Goal: Find specific page/section: Find specific page/section

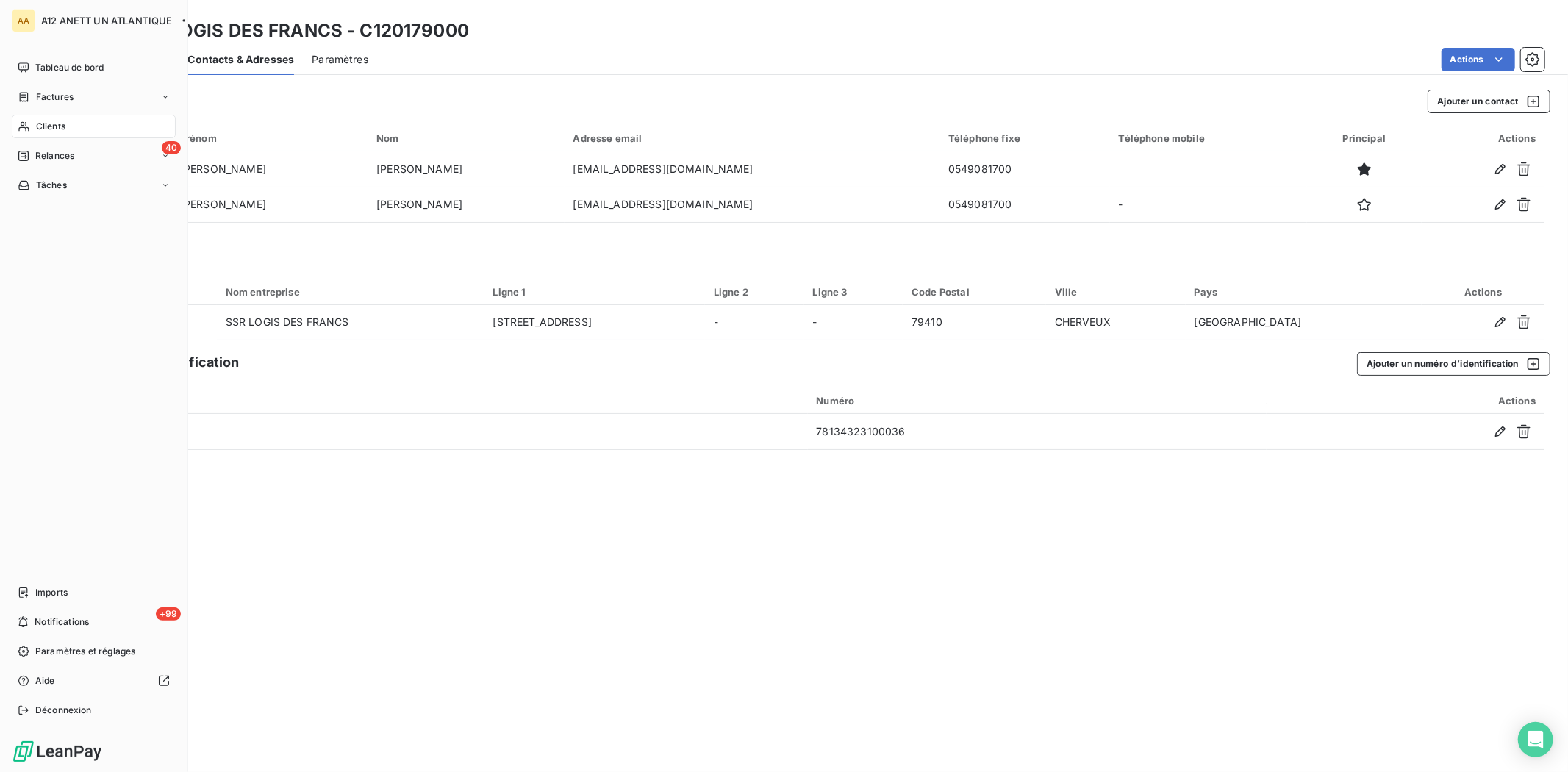
click at [41, 123] on span "Clients" at bounding box center [50, 126] width 29 height 14
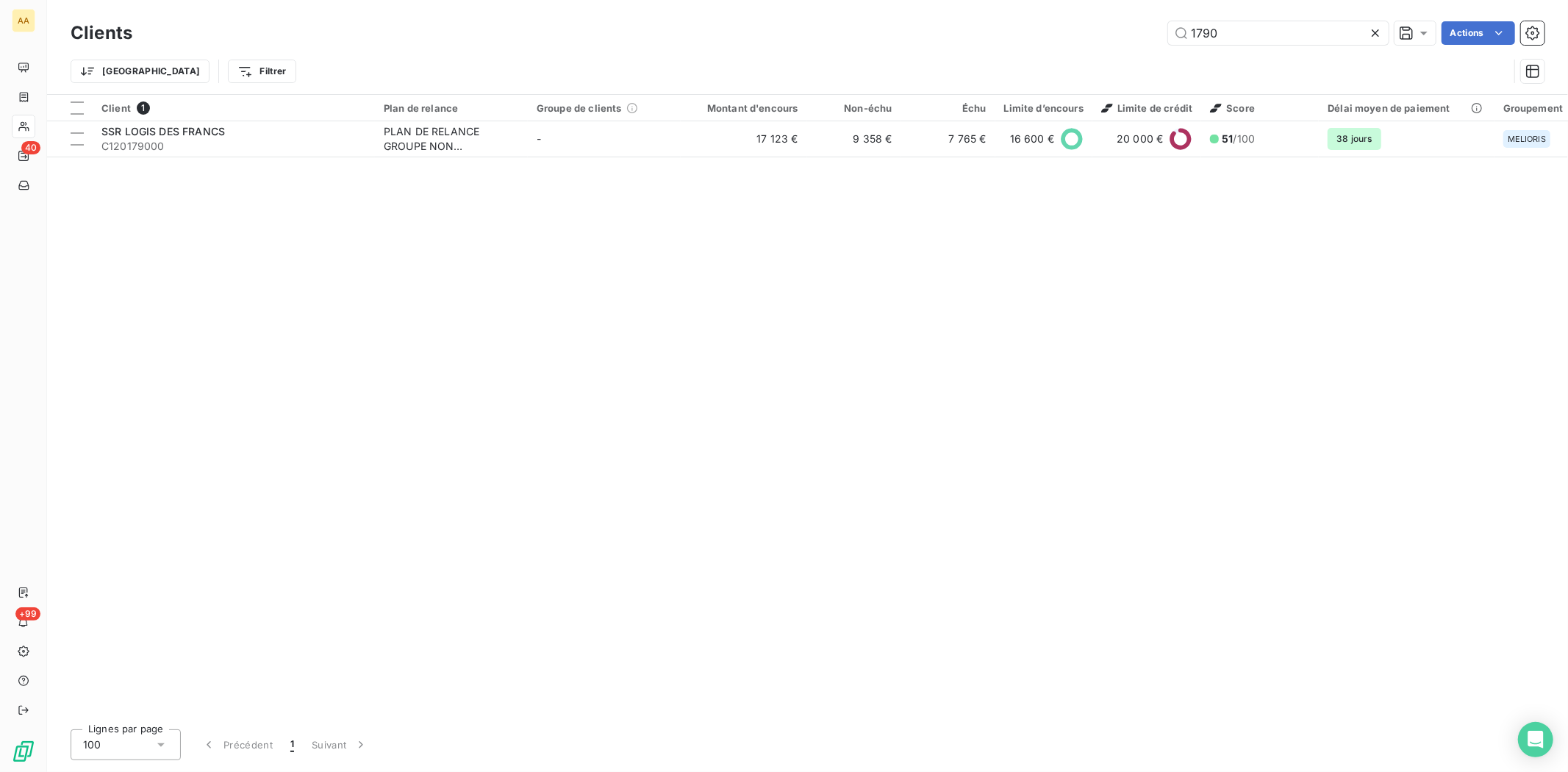
drag, startPoint x: 1229, startPoint y: 40, endPoint x: 1145, endPoint y: 49, distance: 84.5
click at [1145, 49] on div "Clients 1790 Actions Trier Filtrer" at bounding box center [807, 56] width 1474 height 77
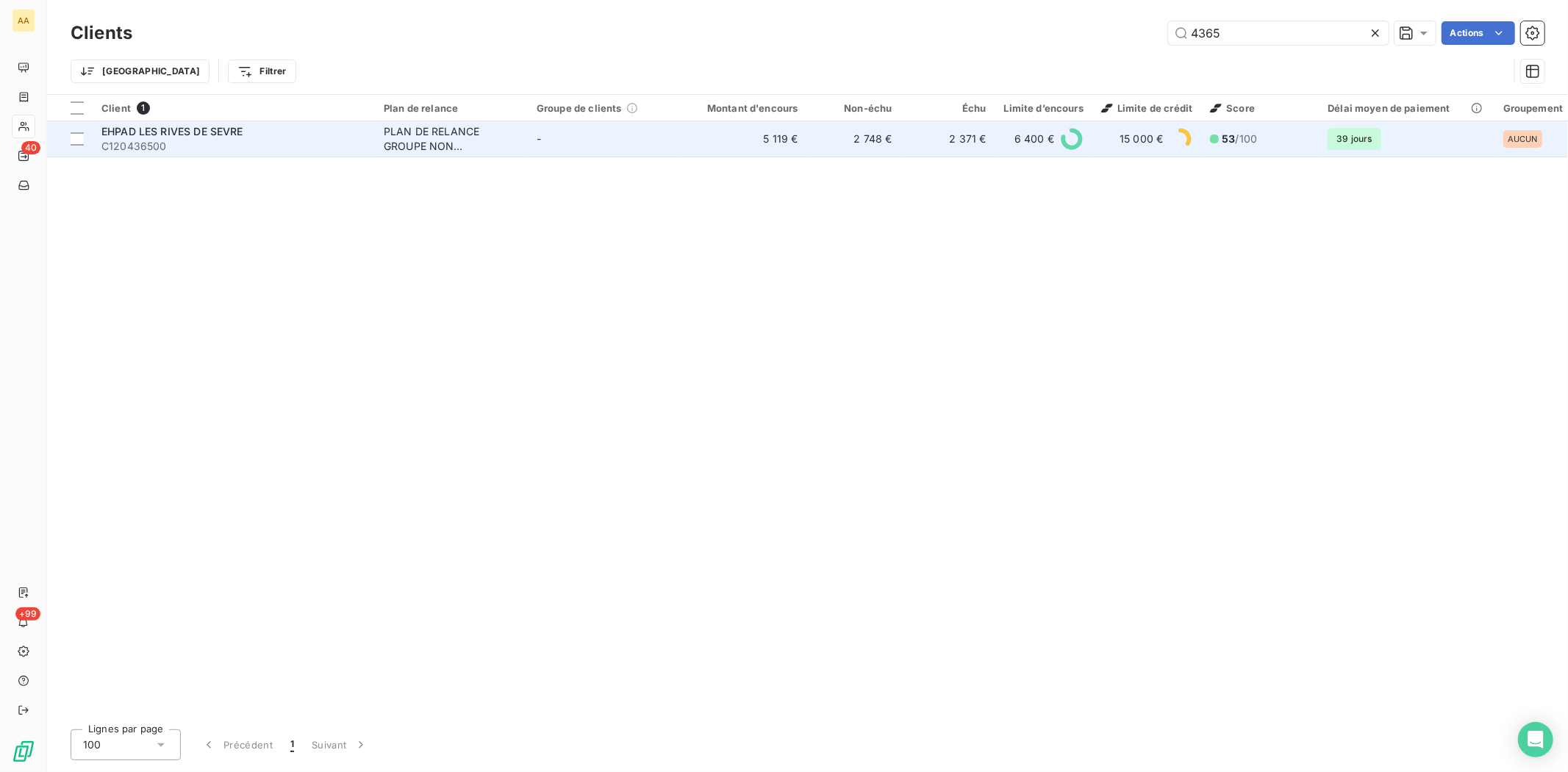
type input "4365"
click at [142, 144] on span "C120436500" at bounding box center [234, 147] width 265 height 15
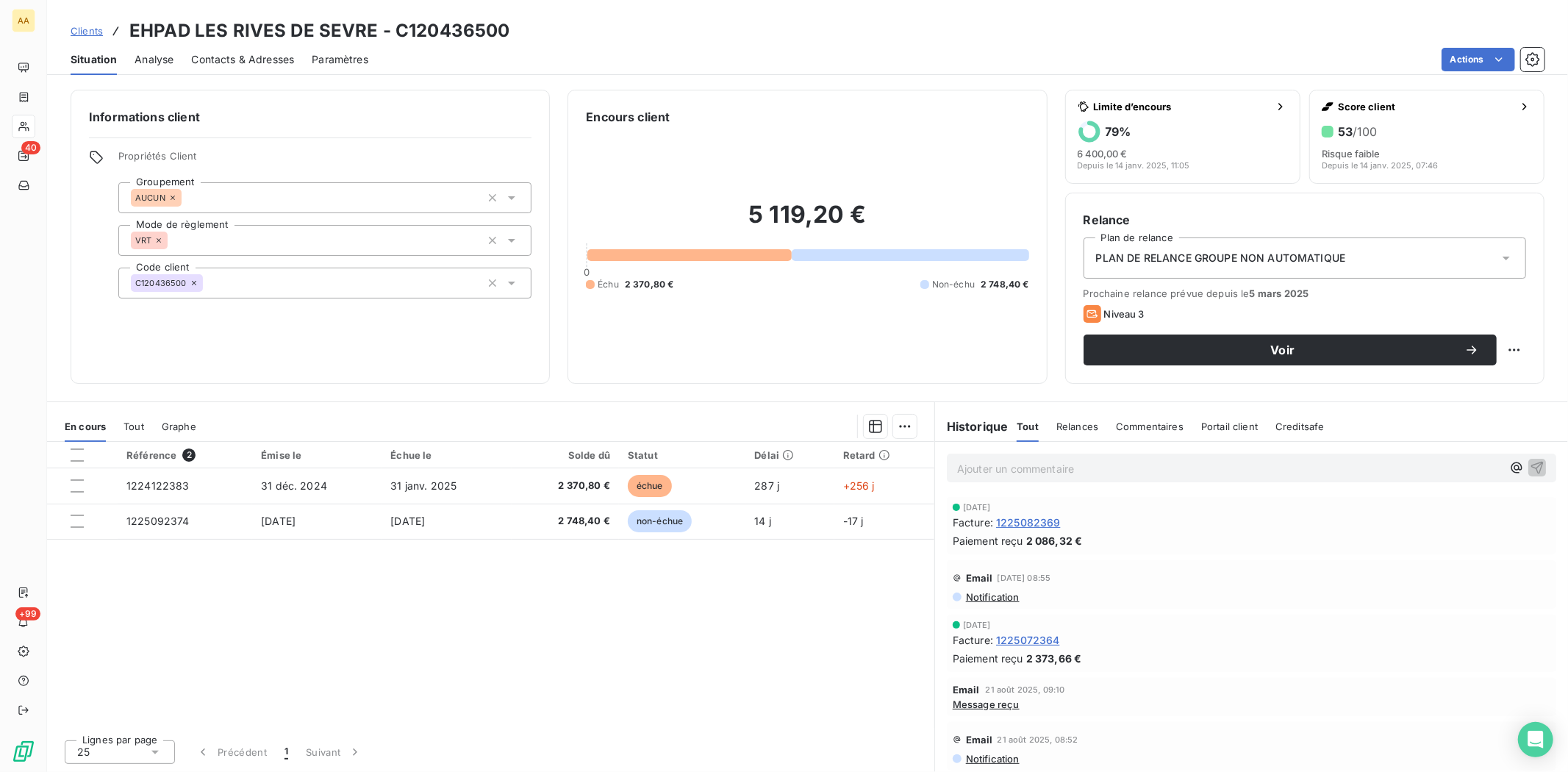
click at [98, 57] on span "Situation" at bounding box center [94, 59] width 47 height 15
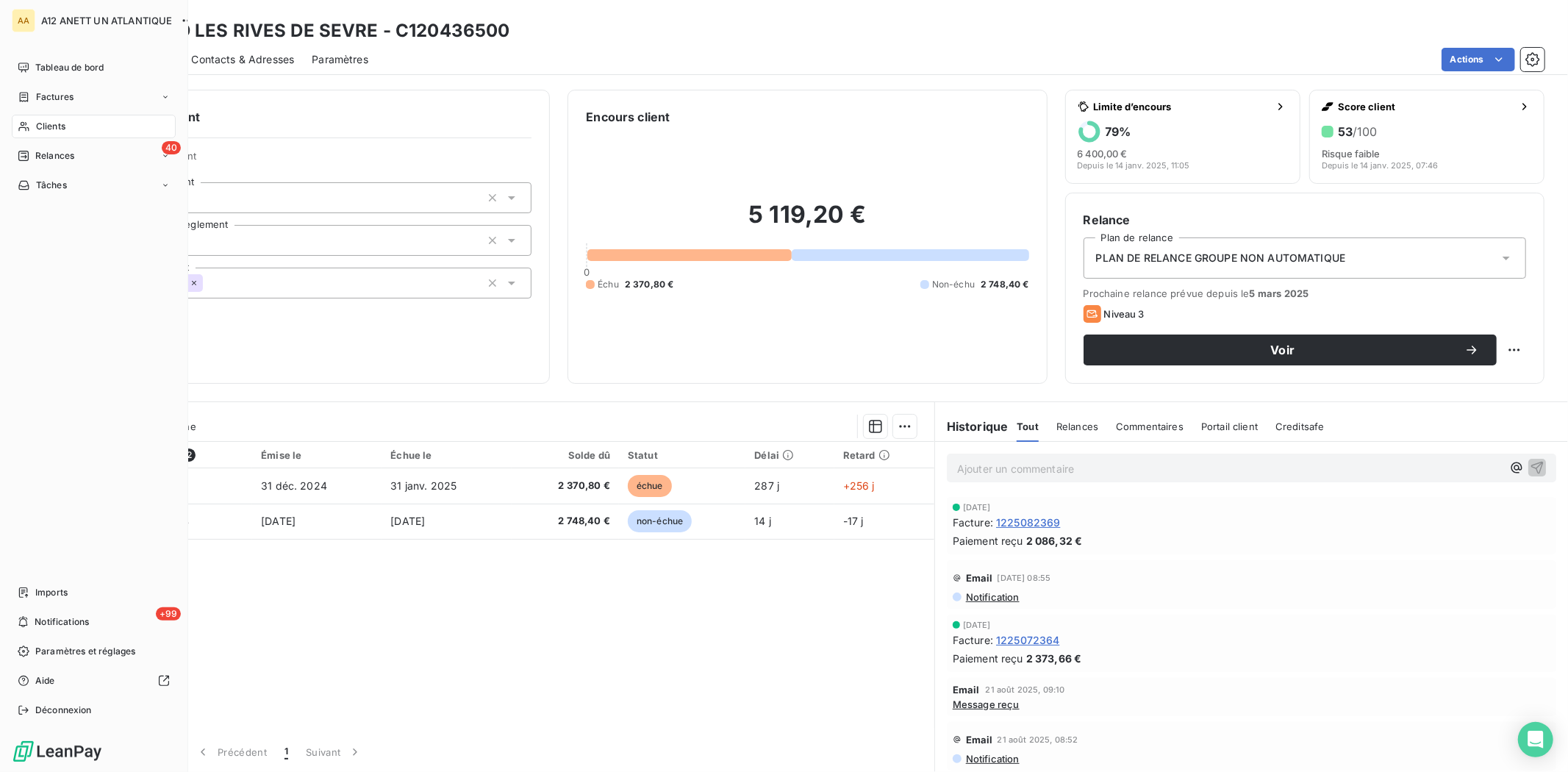
click at [50, 120] on span "Clients" at bounding box center [50, 126] width 29 height 14
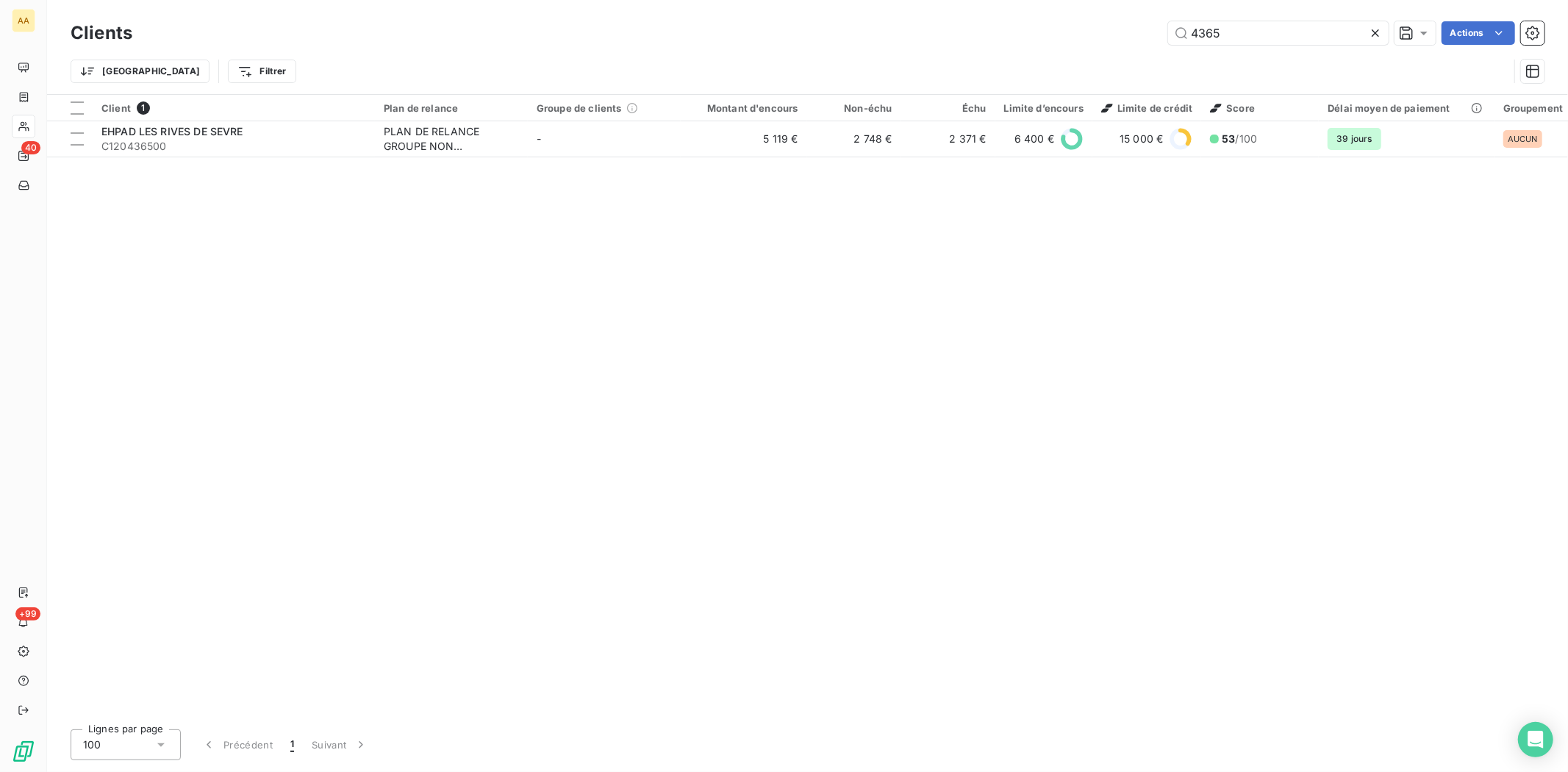
drag, startPoint x: 1250, startPoint y: 33, endPoint x: 1115, endPoint y: 35, distance: 135.0
click at [1119, 35] on div "4365 Actions" at bounding box center [846, 32] width 1394 height 23
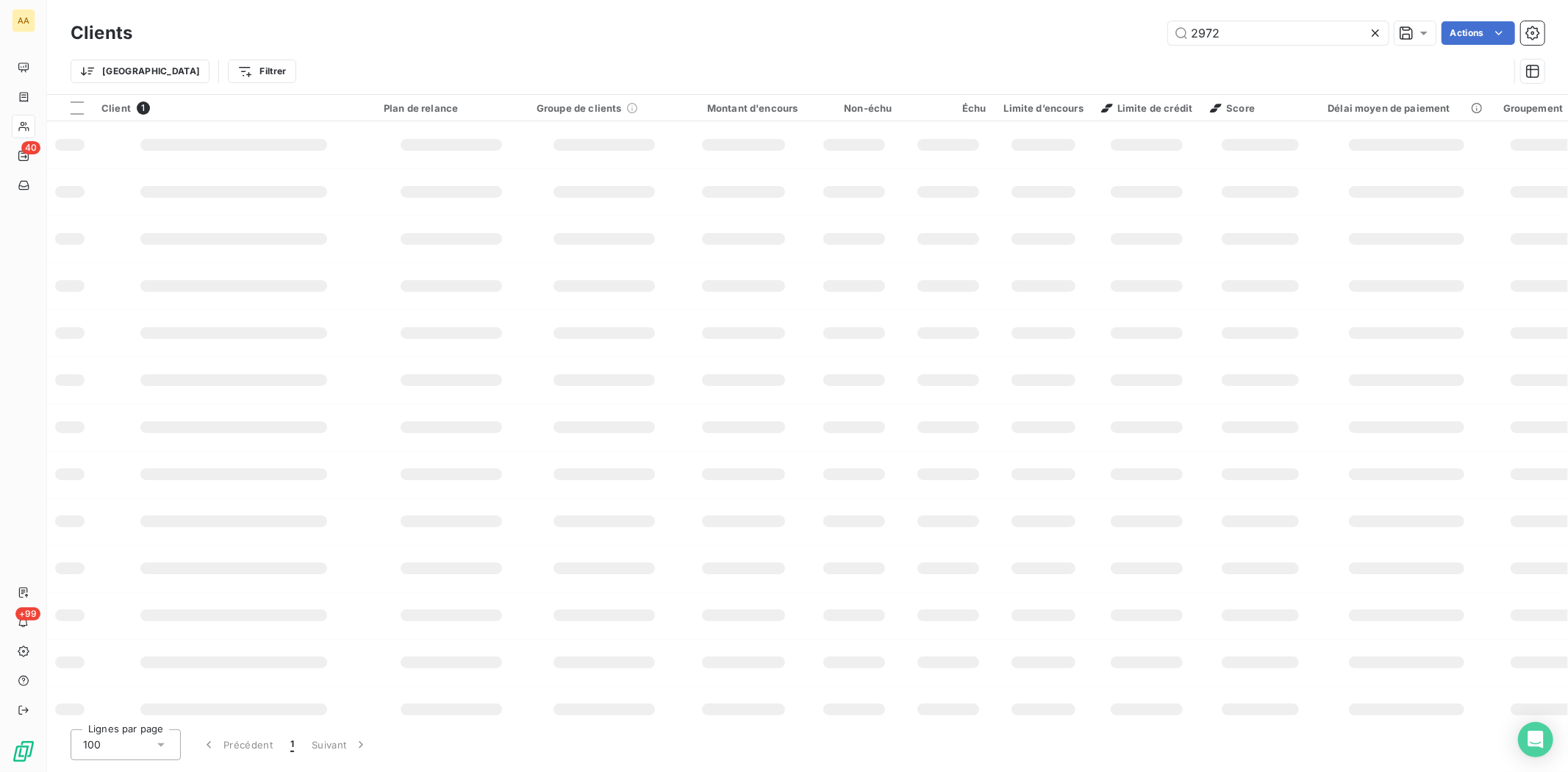
type input "2972"
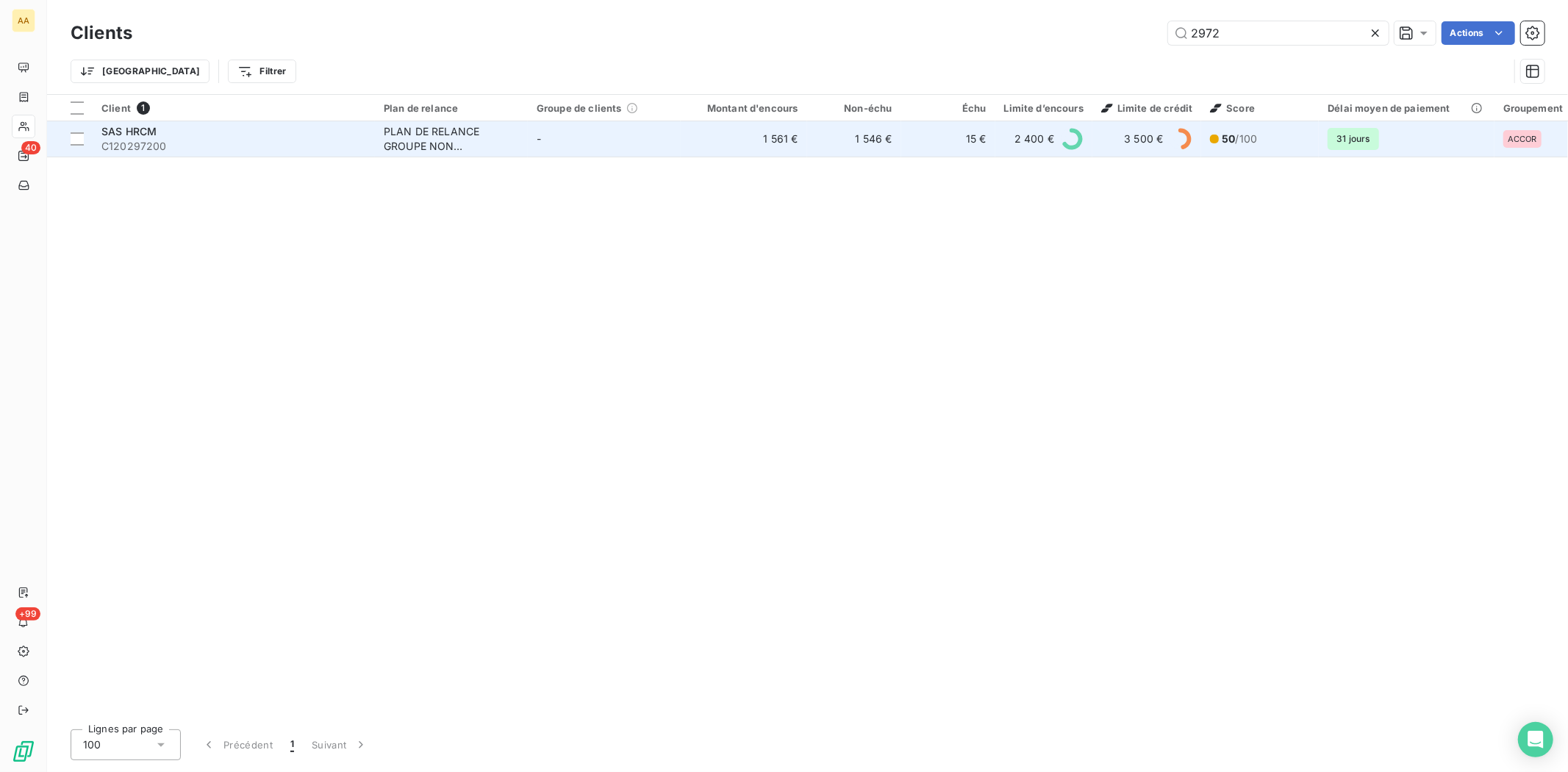
click at [160, 142] on span "C120297200" at bounding box center [234, 147] width 265 height 15
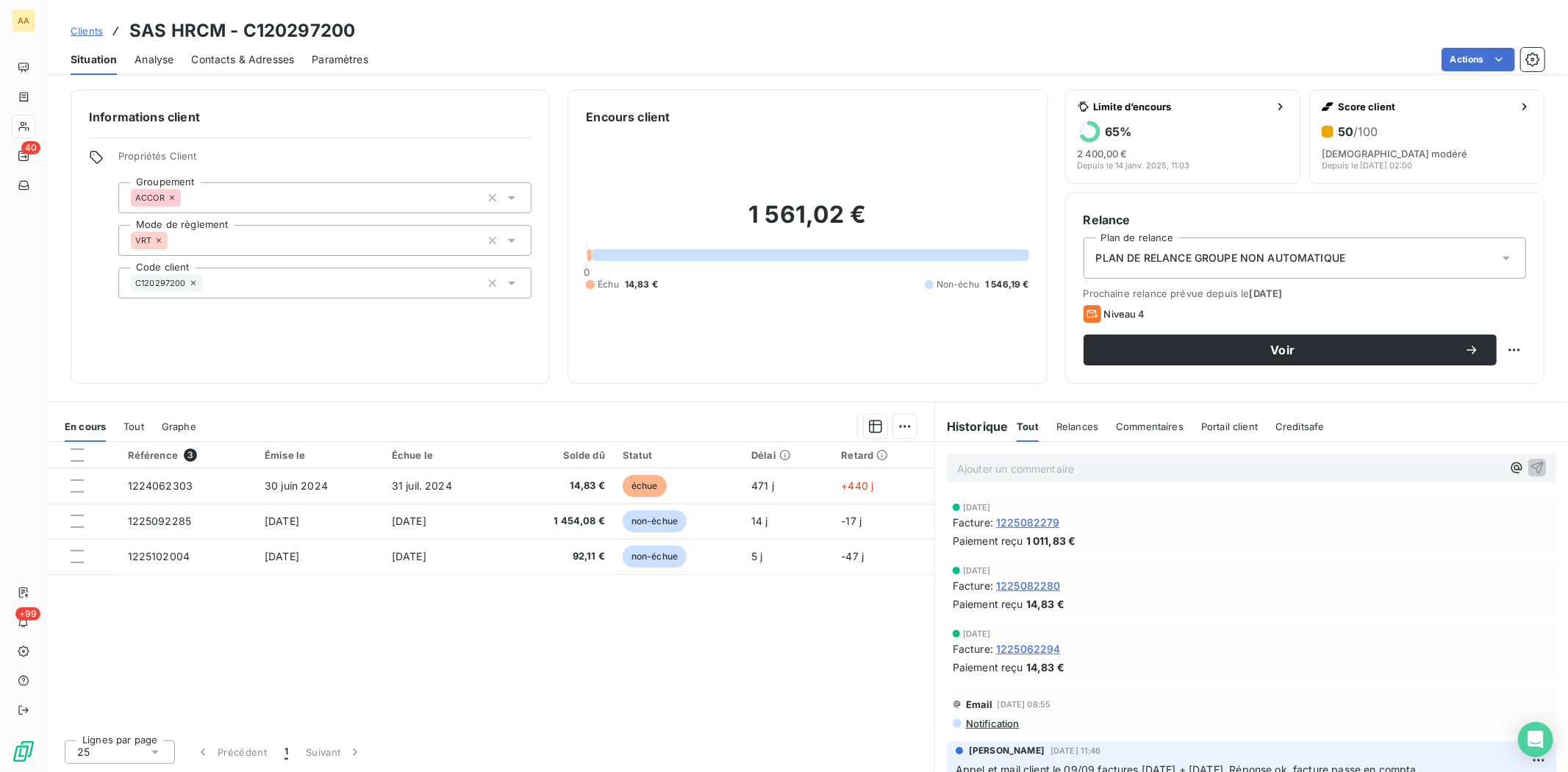
click at [254, 61] on span "Contacts & Adresses" at bounding box center [242, 59] width 103 height 15
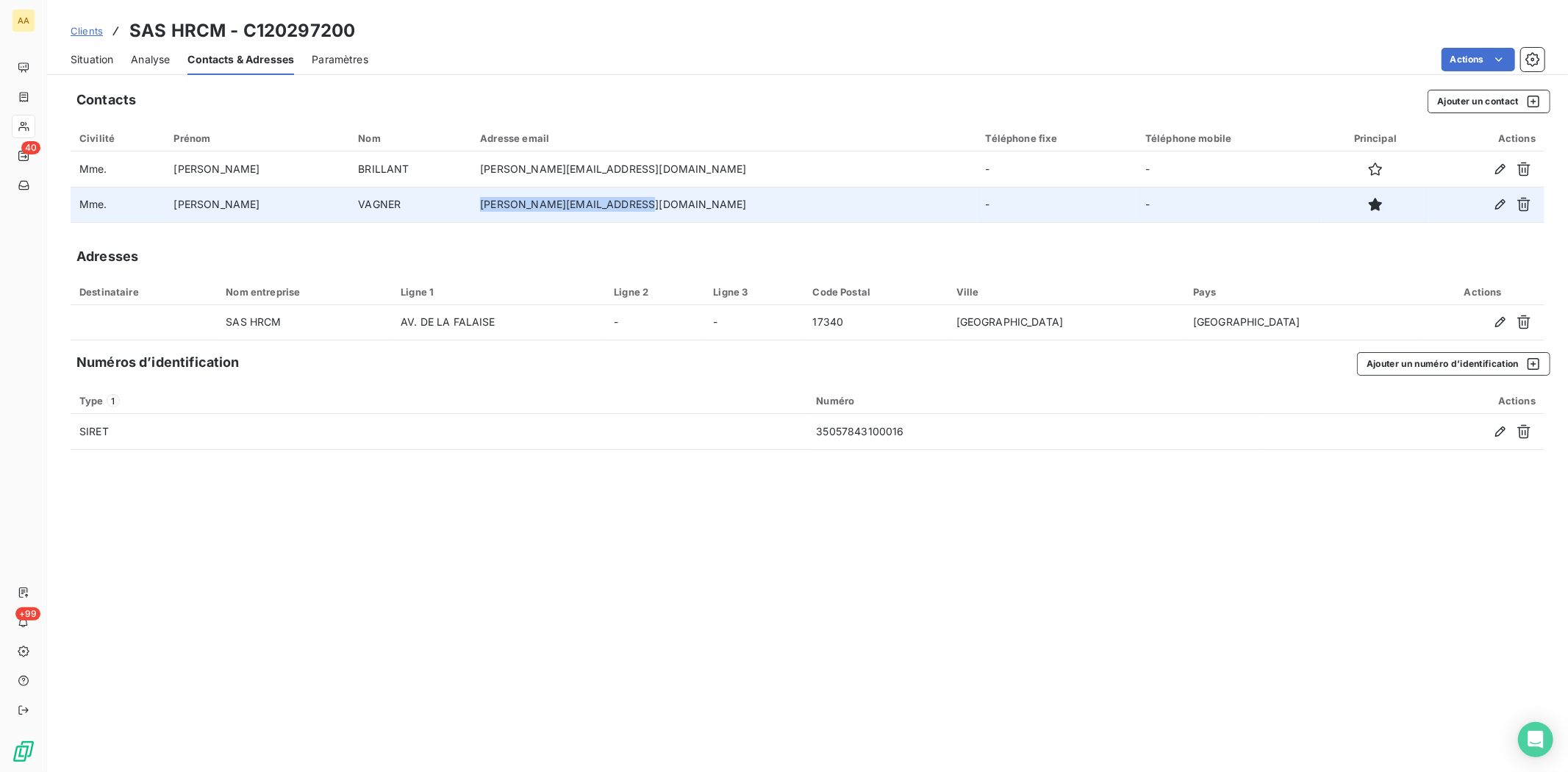
drag, startPoint x: 482, startPoint y: 202, endPoint x: 626, endPoint y: 201, distance: 144.0
click at [626, 201] on td "[PERSON_NAME][EMAIL_ADDRESS][DOMAIN_NAME]" at bounding box center [723, 204] width 505 height 35
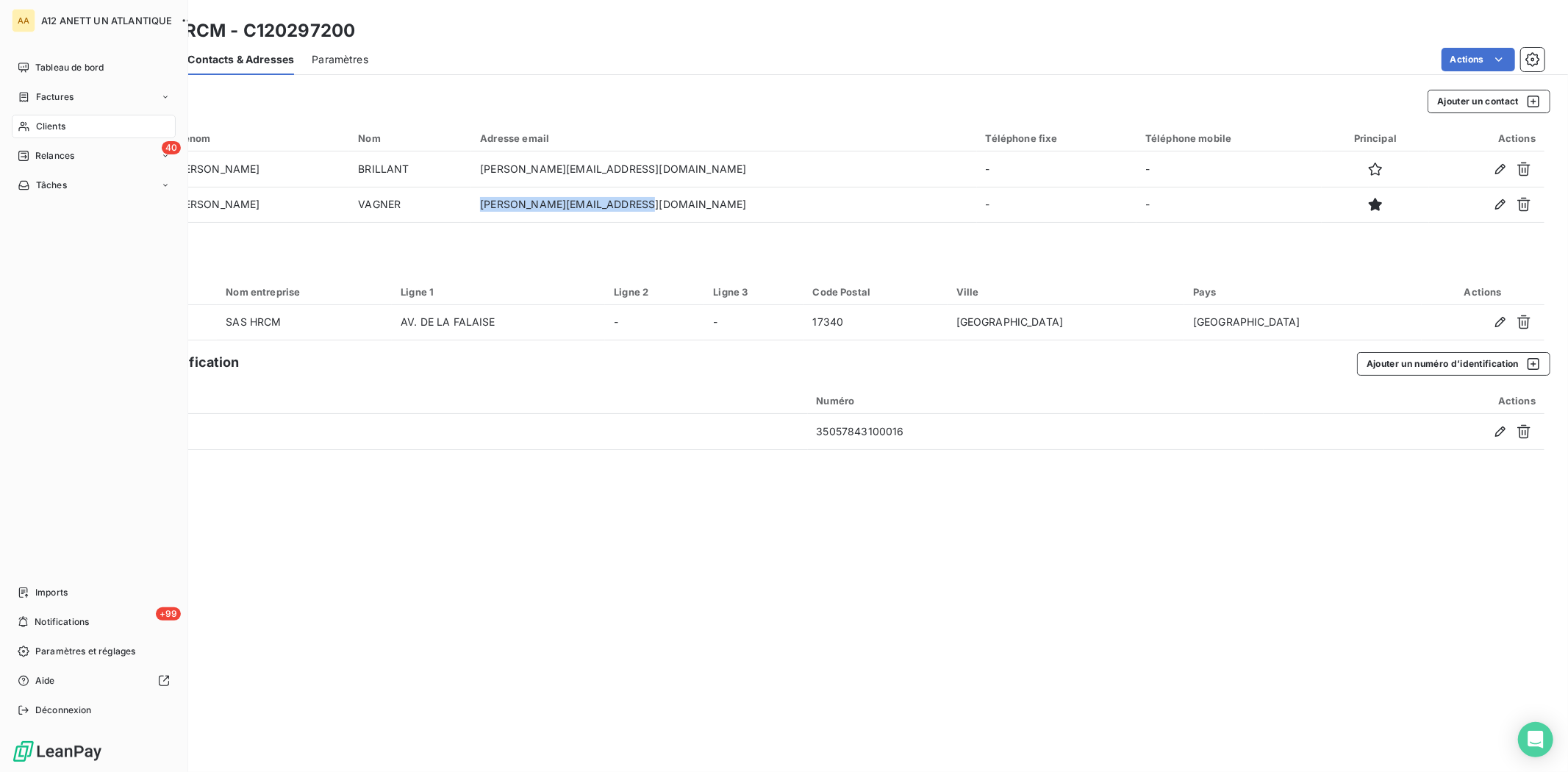
click at [44, 128] on span "Clients" at bounding box center [50, 126] width 29 height 14
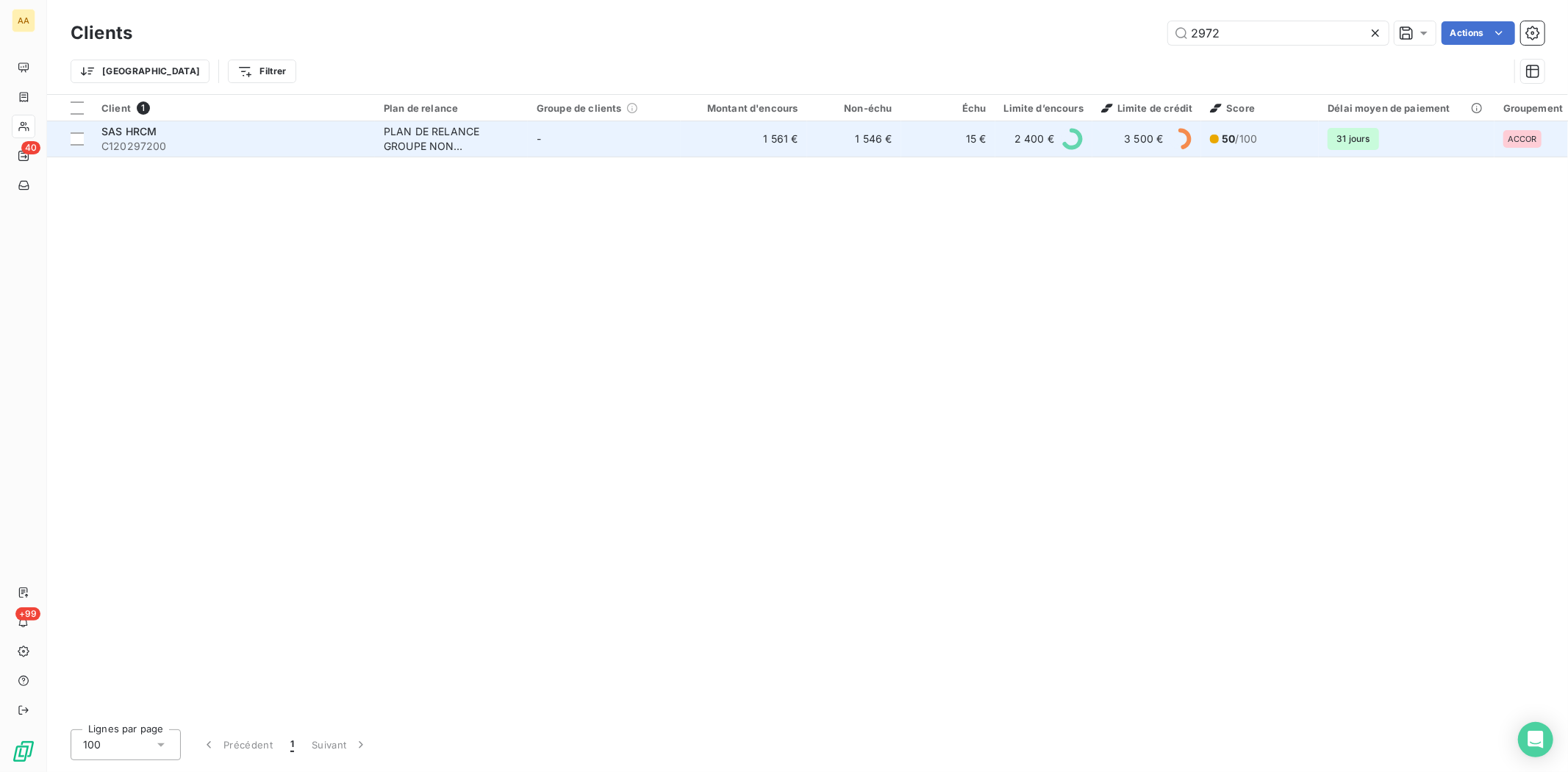
click at [135, 140] on span "C120297200" at bounding box center [234, 147] width 265 height 15
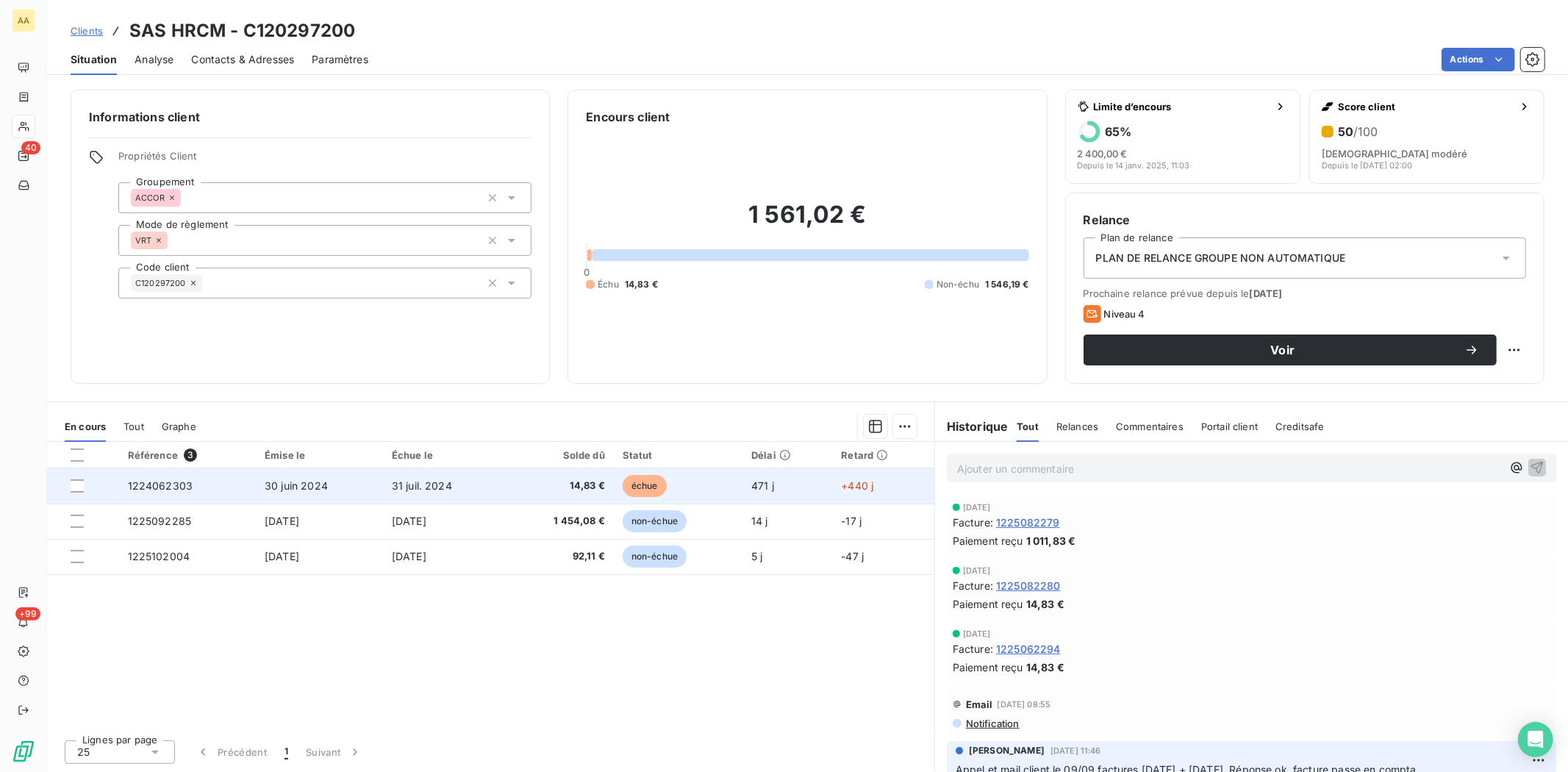
click at [166, 482] on span "1224062303" at bounding box center [160, 485] width 65 height 13
drag, startPoint x: 125, startPoint y: 484, endPoint x: 193, endPoint y: 486, distance: 68.0
click at [193, 486] on td "1224062303" at bounding box center [187, 485] width 138 height 35
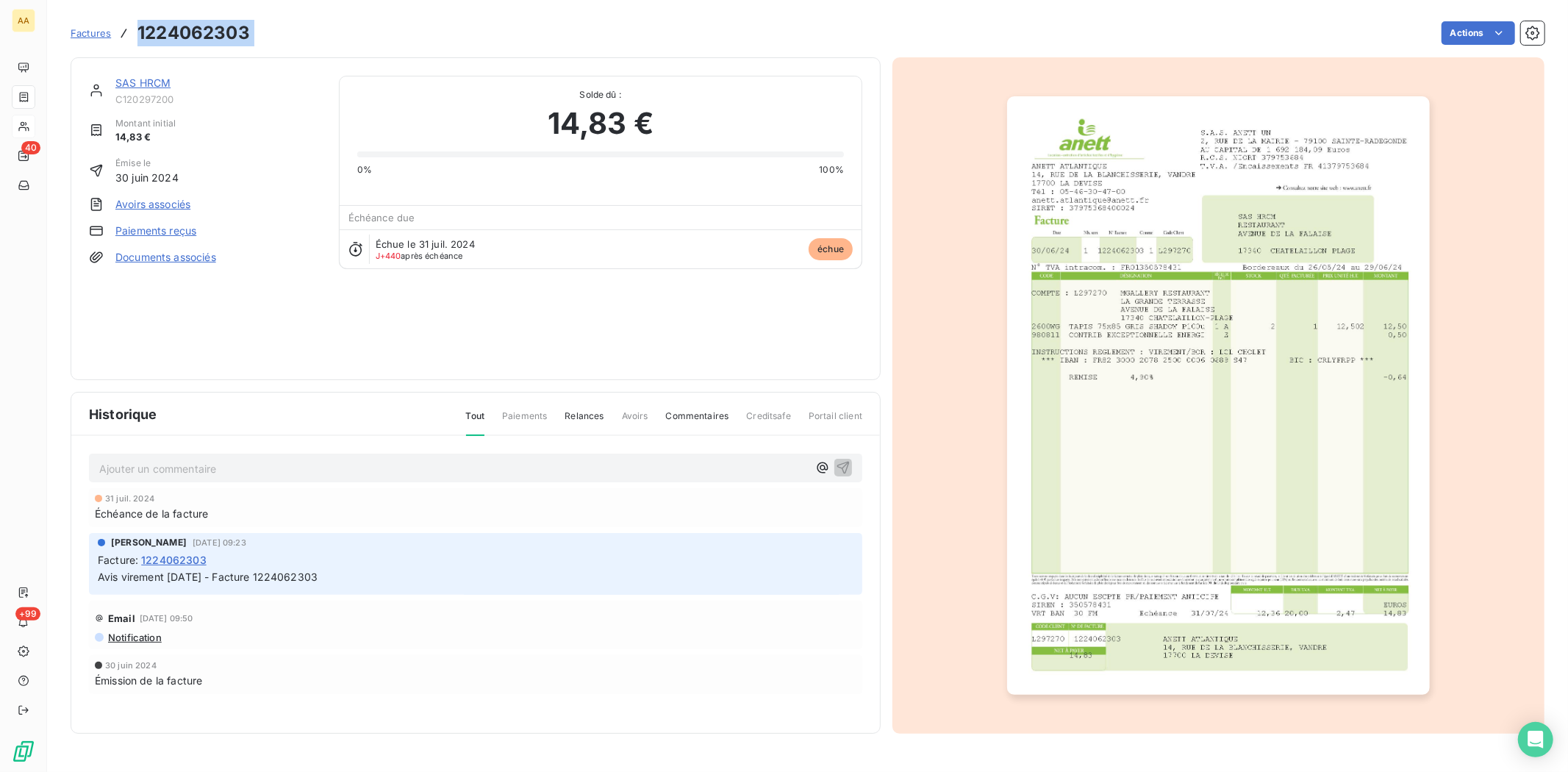
drag, startPoint x: 138, startPoint y: 25, endPoint x: 263, endPoint y: 32, distance: 125.2
click at [263, 32] on div "Factures 1224062303 Actions" at bounding box center [807, 32] width 1474 height 31
drag, startPoint x: 259, startPoint y: 31, endPoint x: 130, endPoint y: 40, distance: 129.3
click at [130, 40] on div "Factures 1224062303 Actions" at bounding box center [807, 32] width 1474 height 31
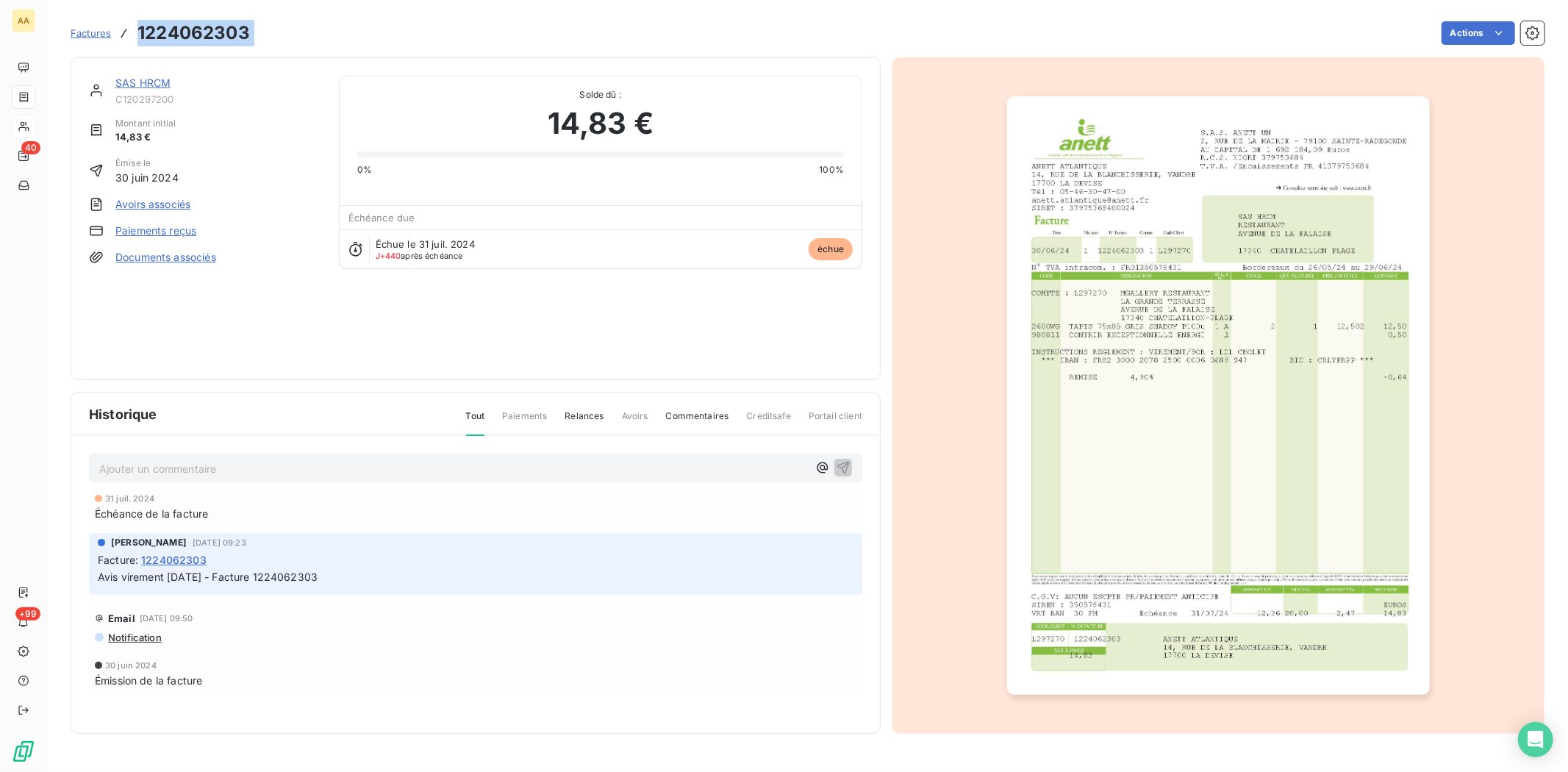
copy section "1224062303 Actions"
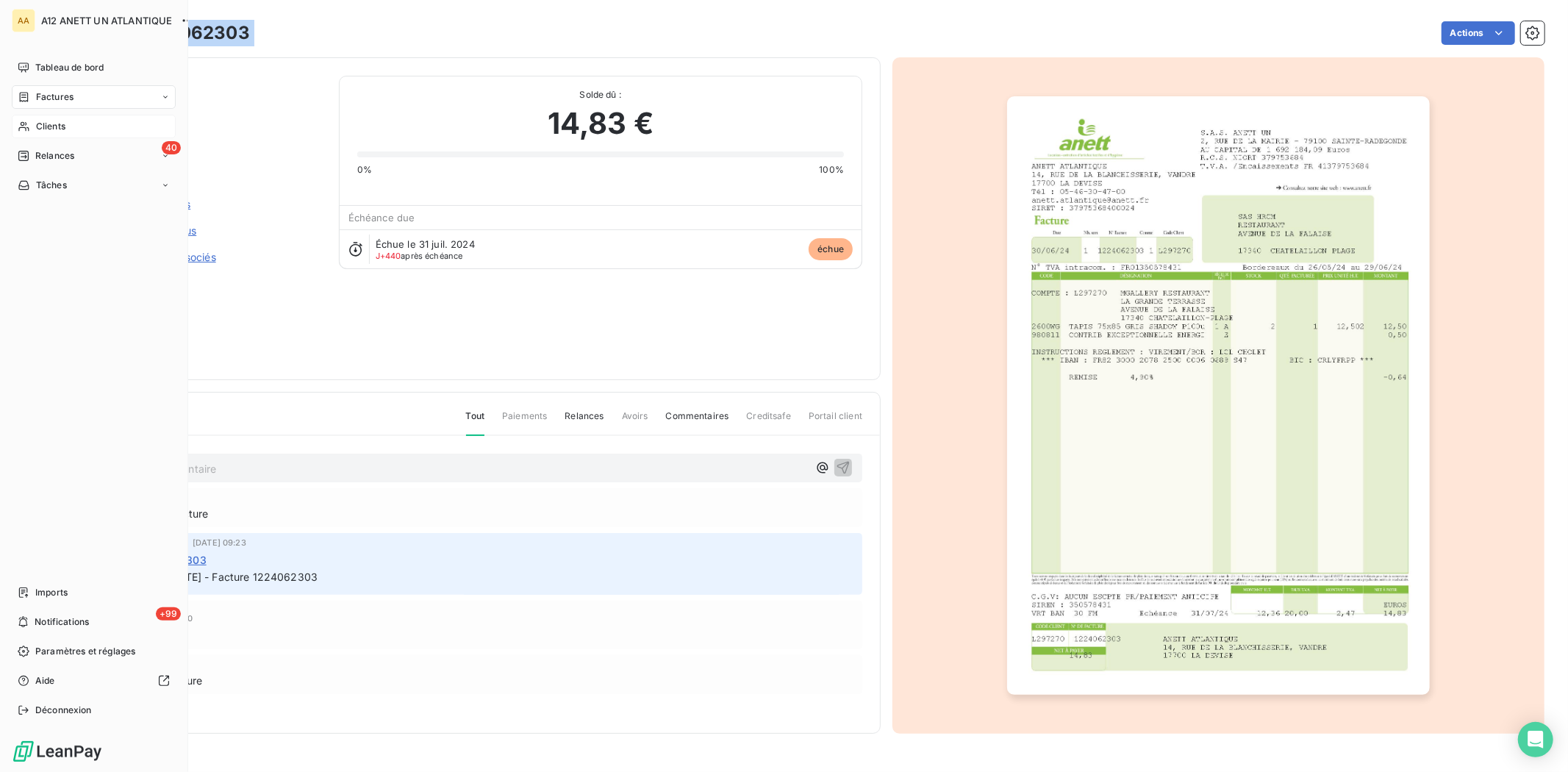
click at [51, 105] on div "Factures" at bounding box center [94, 96] width 164 height 23
click at [42, 126] on span "Clients" at bounding box center [50, 126] width 29 height 14
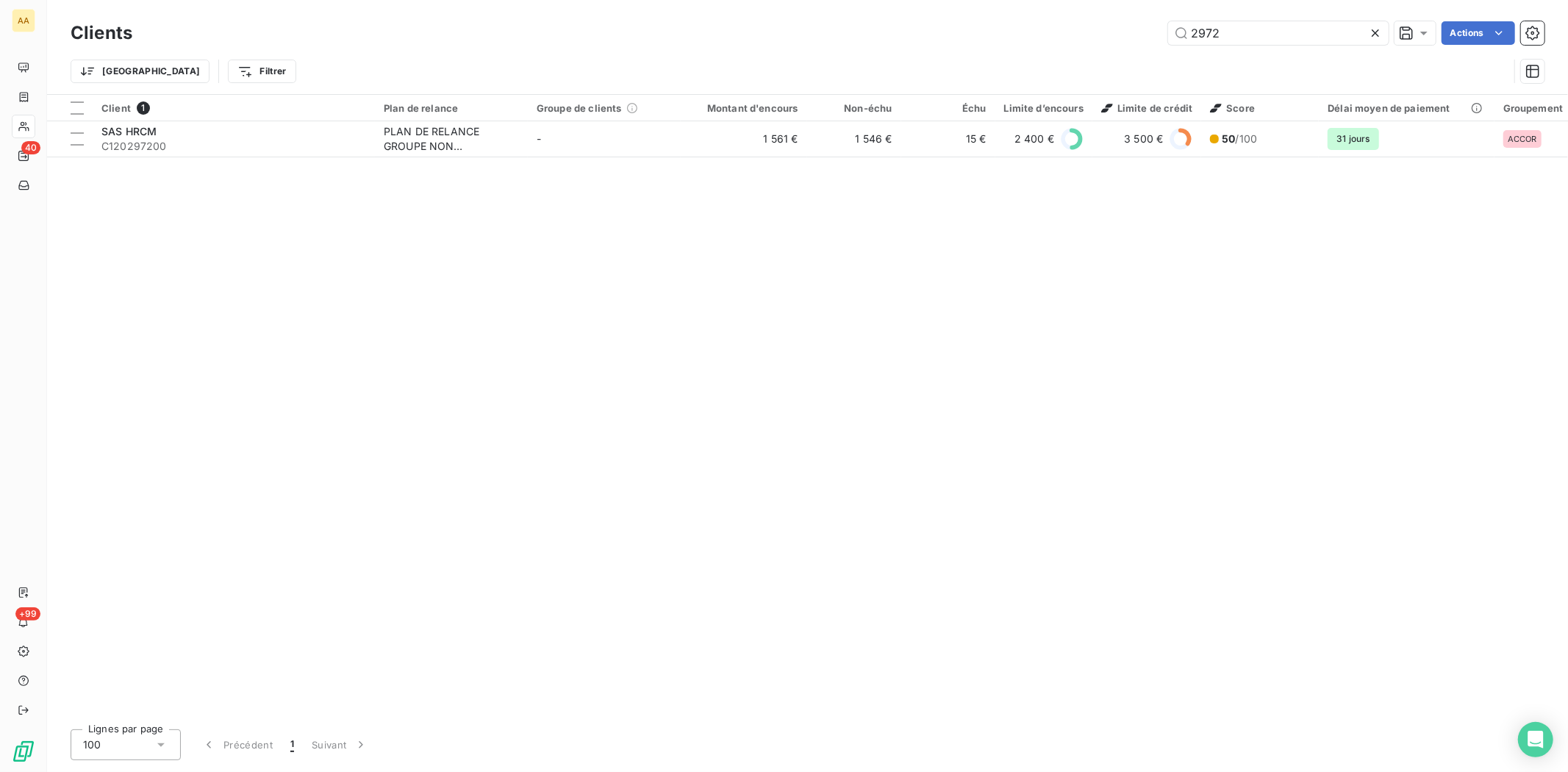
drag, startPoint x: 1260, startPoint y: 32, endPoint x: 1069, endPoint y: 38, distance: 191.1
click at [1073, 38] on div "2972 Actions" at bounding box center [846, 32] width 1394 height 23
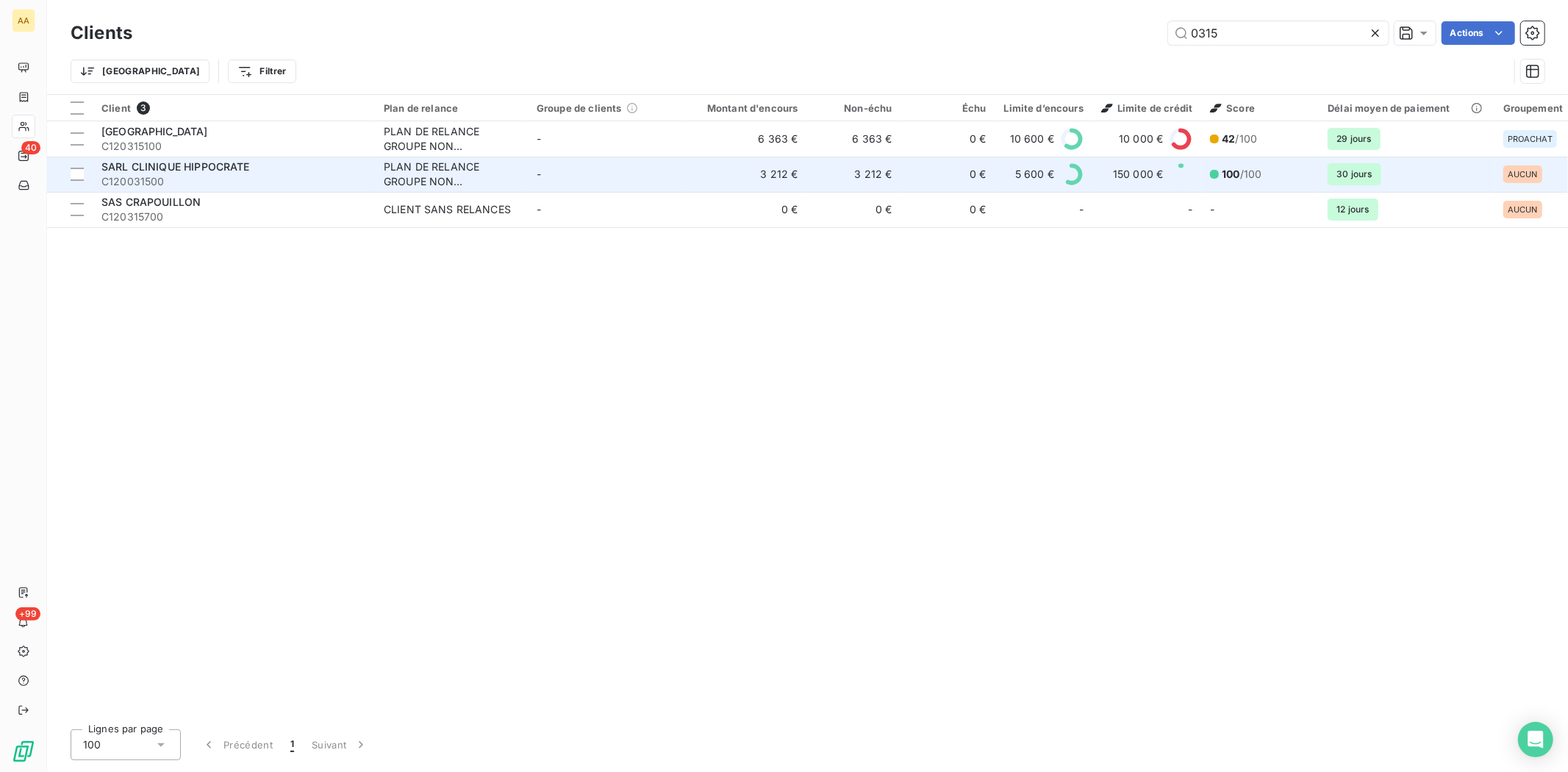
type input "0315"
click at [147, 168] on span "SARL CLINIQUE HIPPOCRATE" at bounding box center [175, 166] width 148 height 13
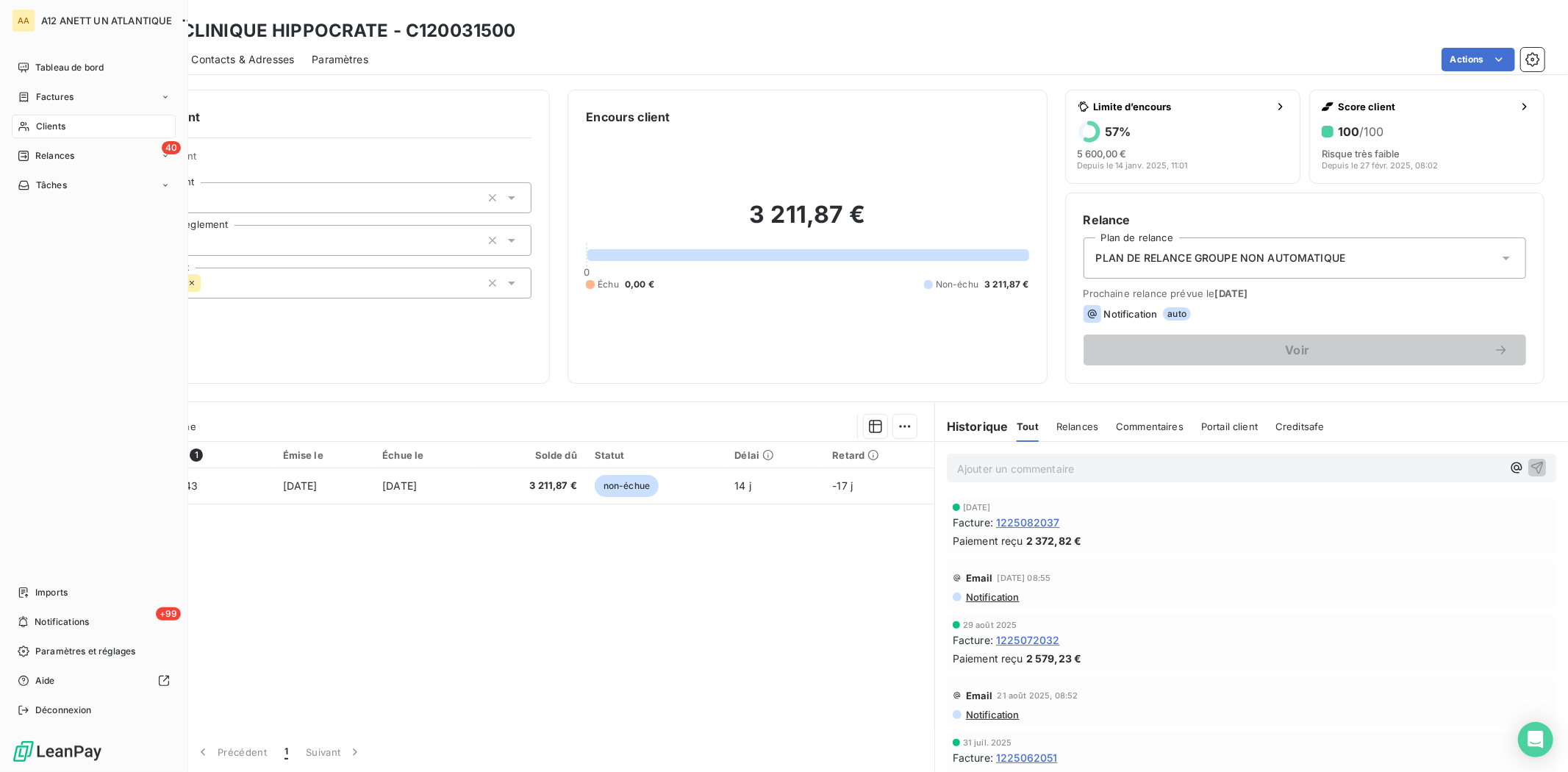
click at [41, 121] on span "Clients" at bounding box center [50, 126] width 29 height 14
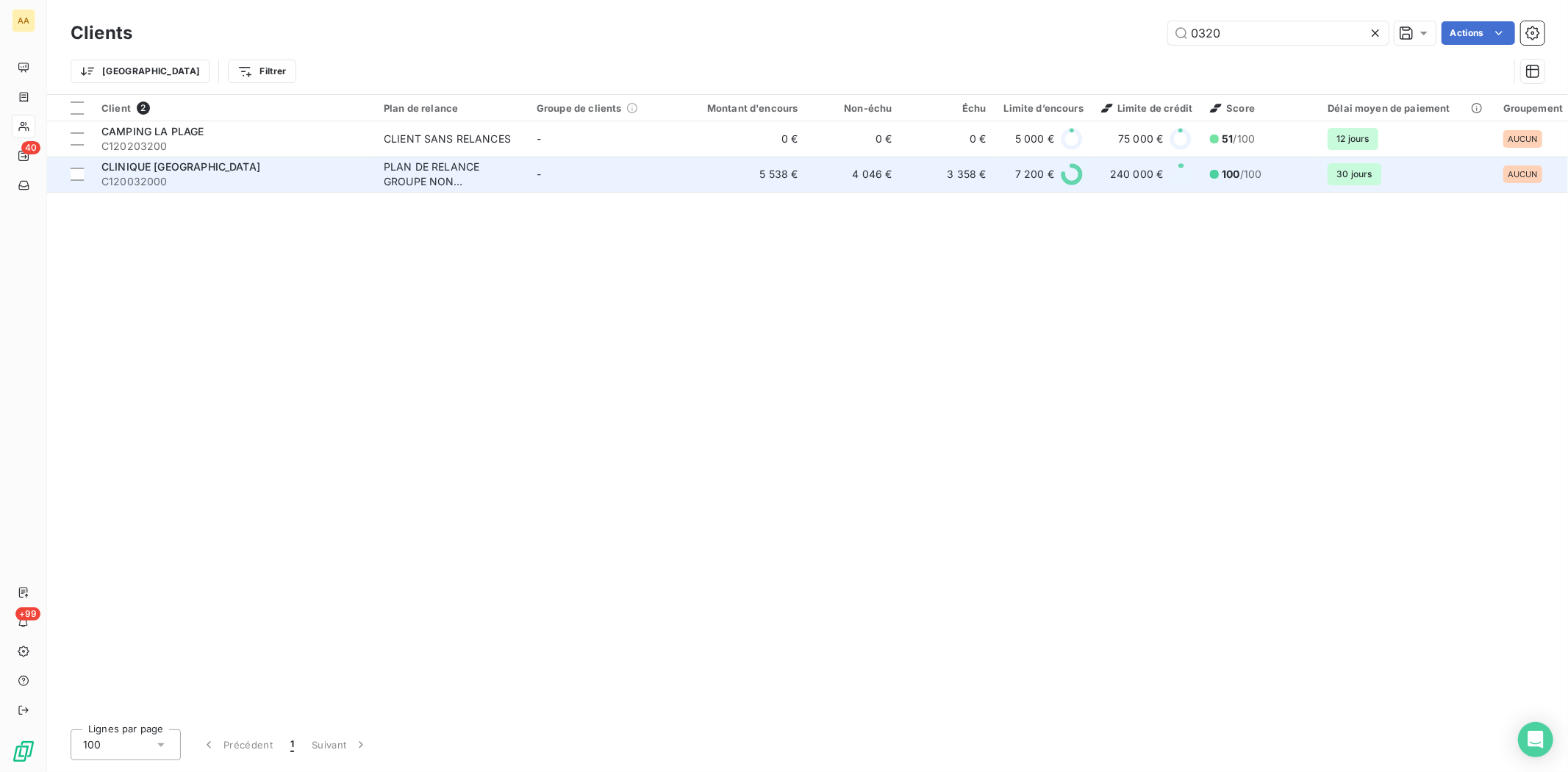
type input "0320"
click at [122, 172] on span "CLINIQUE [GEOGRAPHIC_DATA]" at bounding box center [181, 166] width 159 height 13
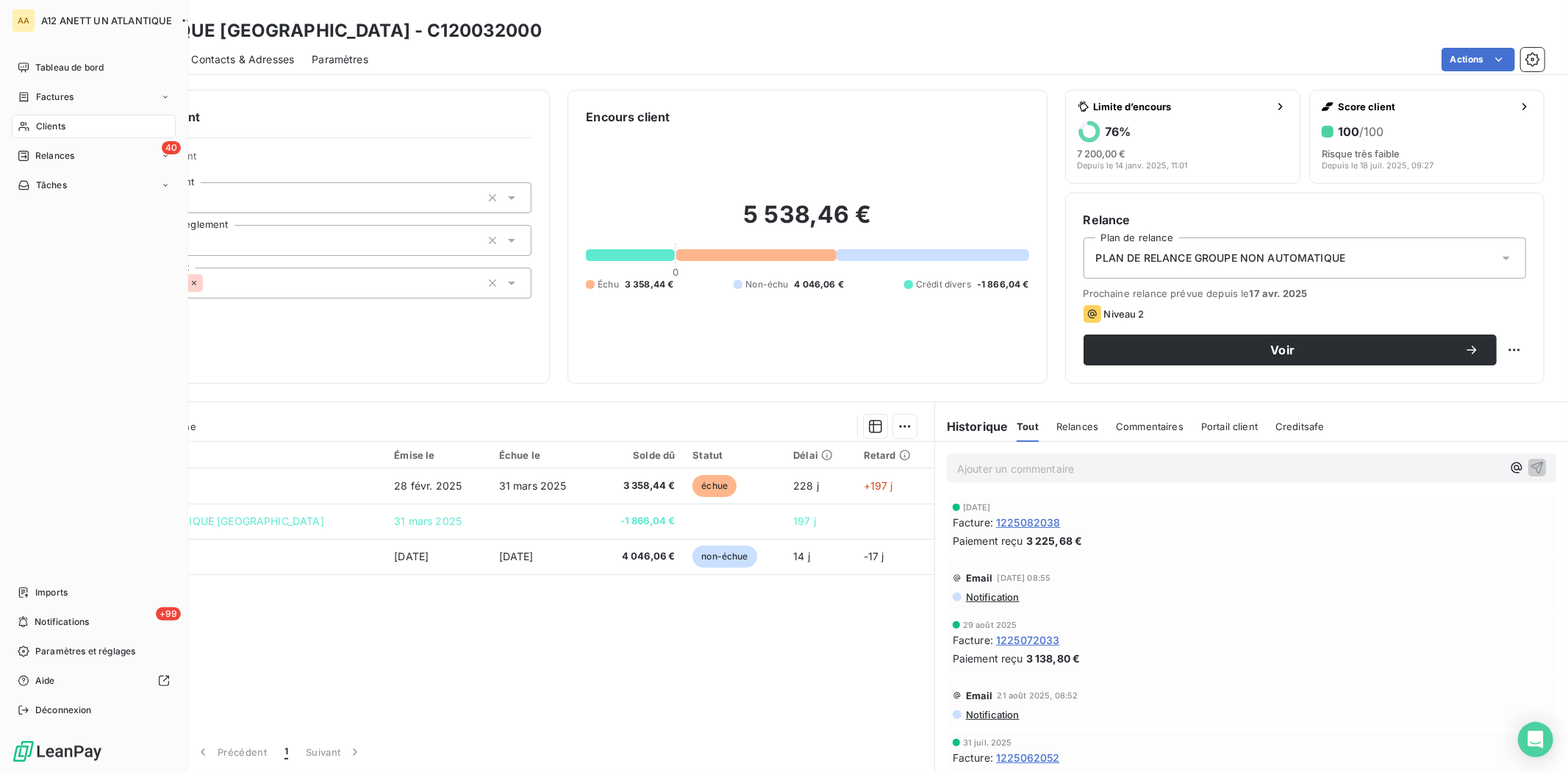
drag, startPoint x: 42, startPoint y: 123, endPoint x: 83, endPoint y: 126, distance: 41.1
click at [43, 123] on span "Clients" at bounding box center [50, 126] width 29 height 14
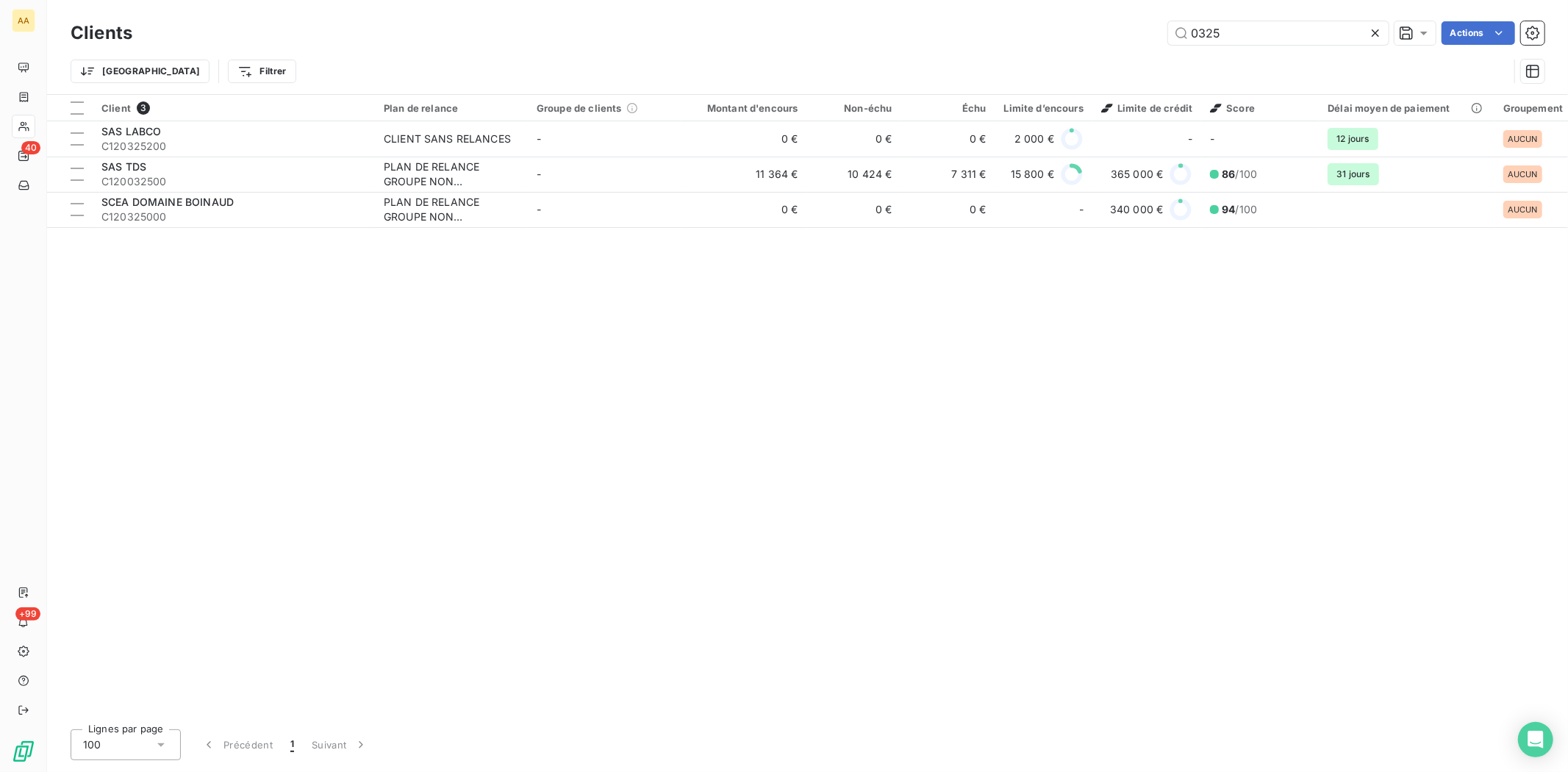
type input "0325"
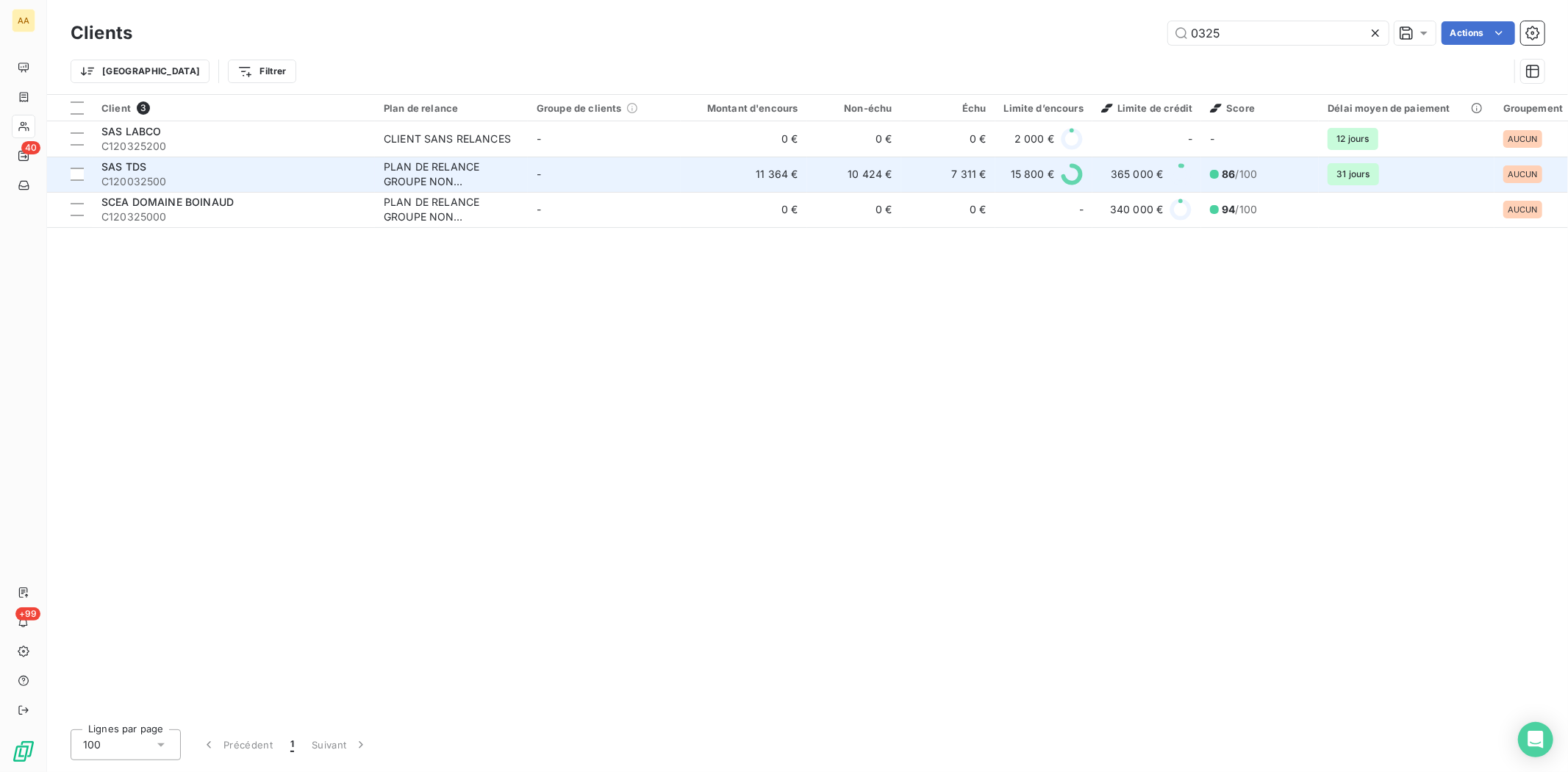
click at [135, 167] on span "SAS TDS" at bounding box center [124, 166] width 45 height 13
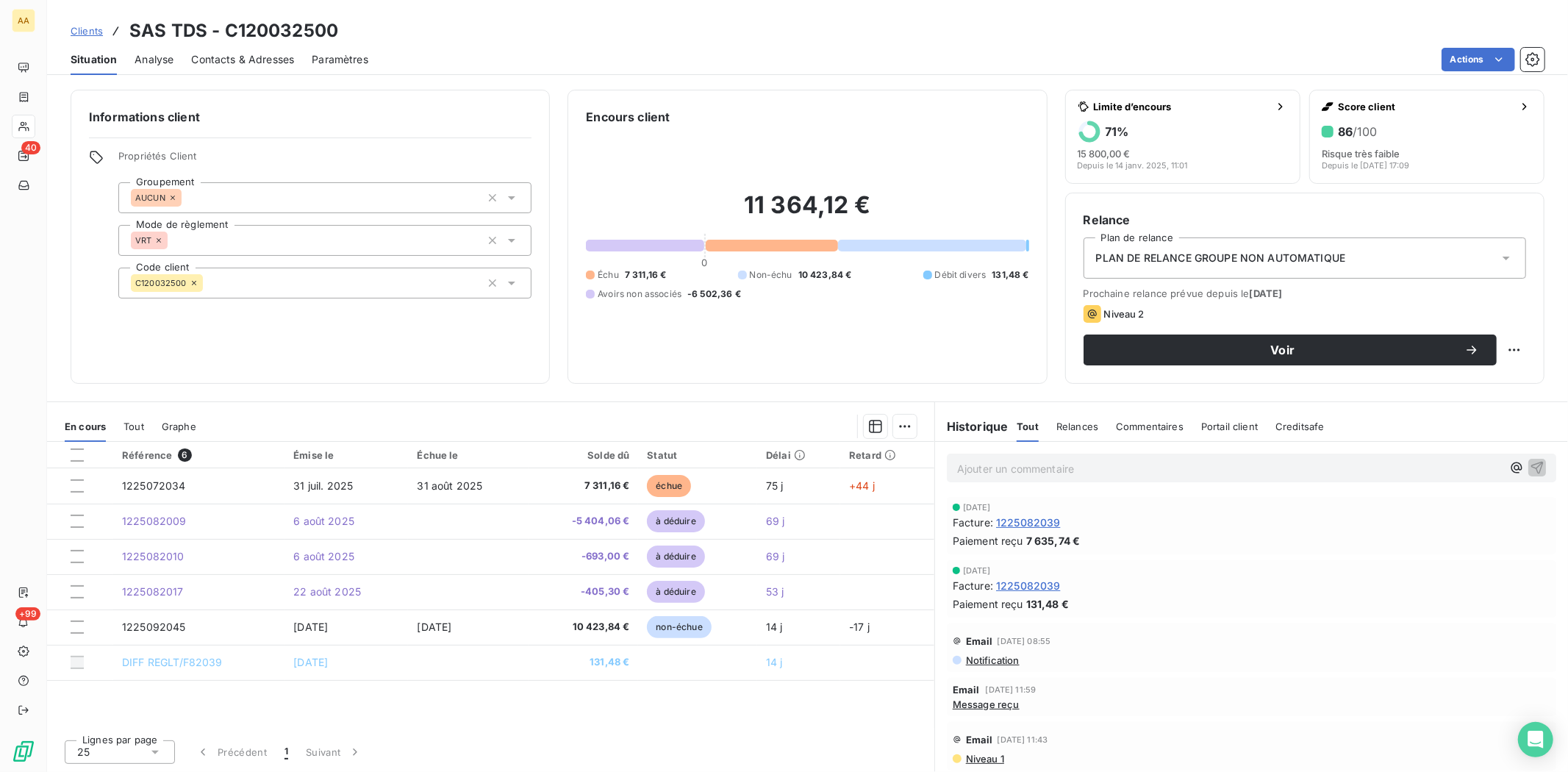
click at [746, 707] on div "Référence 6 Émise le Échue le Solde dû Statut Délai Retard 1225072034 [DATE] [D…" at bounding box center [491, 585] width 887 height 286
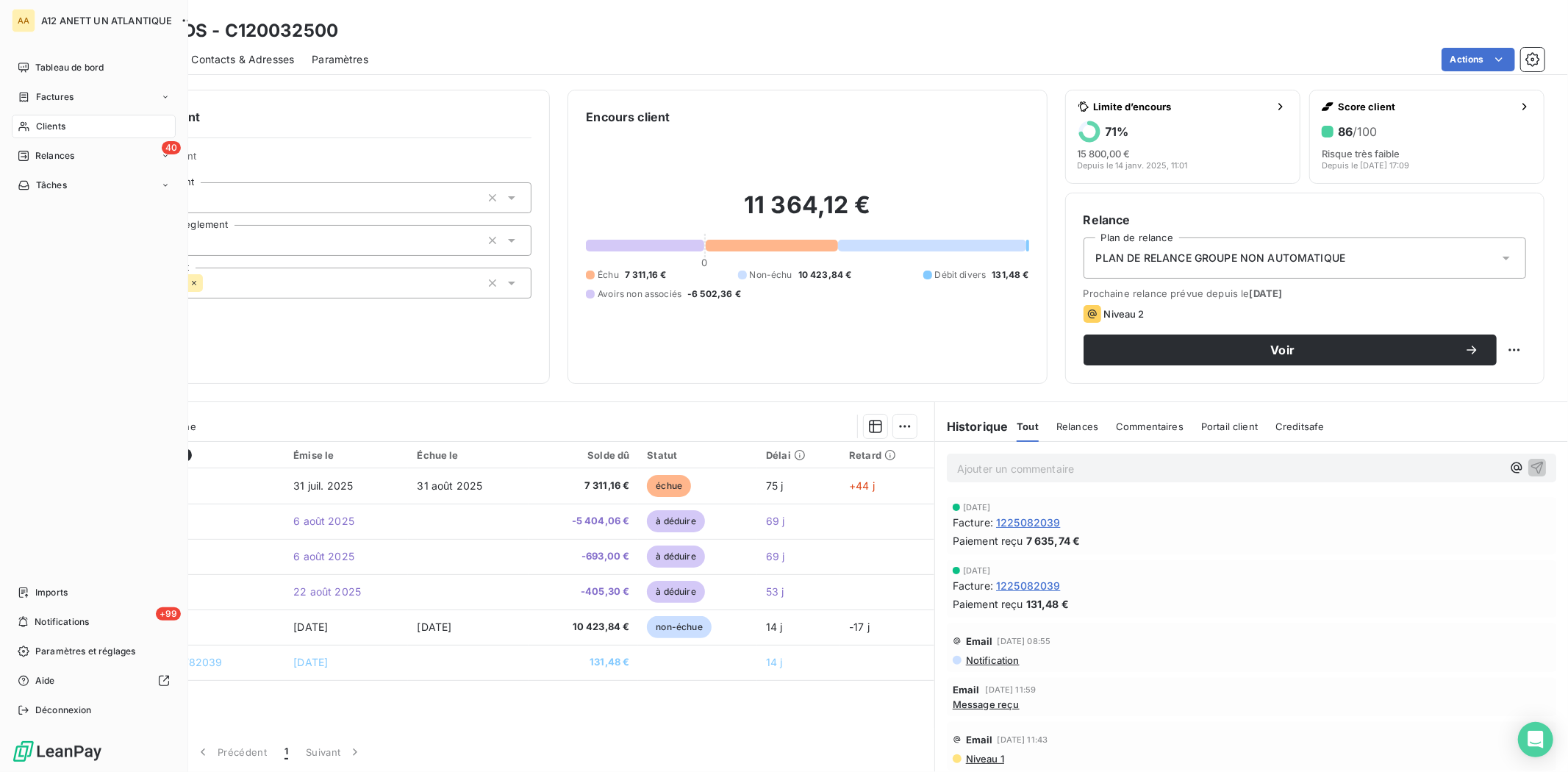
drag, startPoint x: 59, startPoint y: 130, endPoint x: 71, endPoint y: 129, distance: 12.0
click at [59, 130] on span "Clients" at bounding box center [50, 126] width 29 height 14
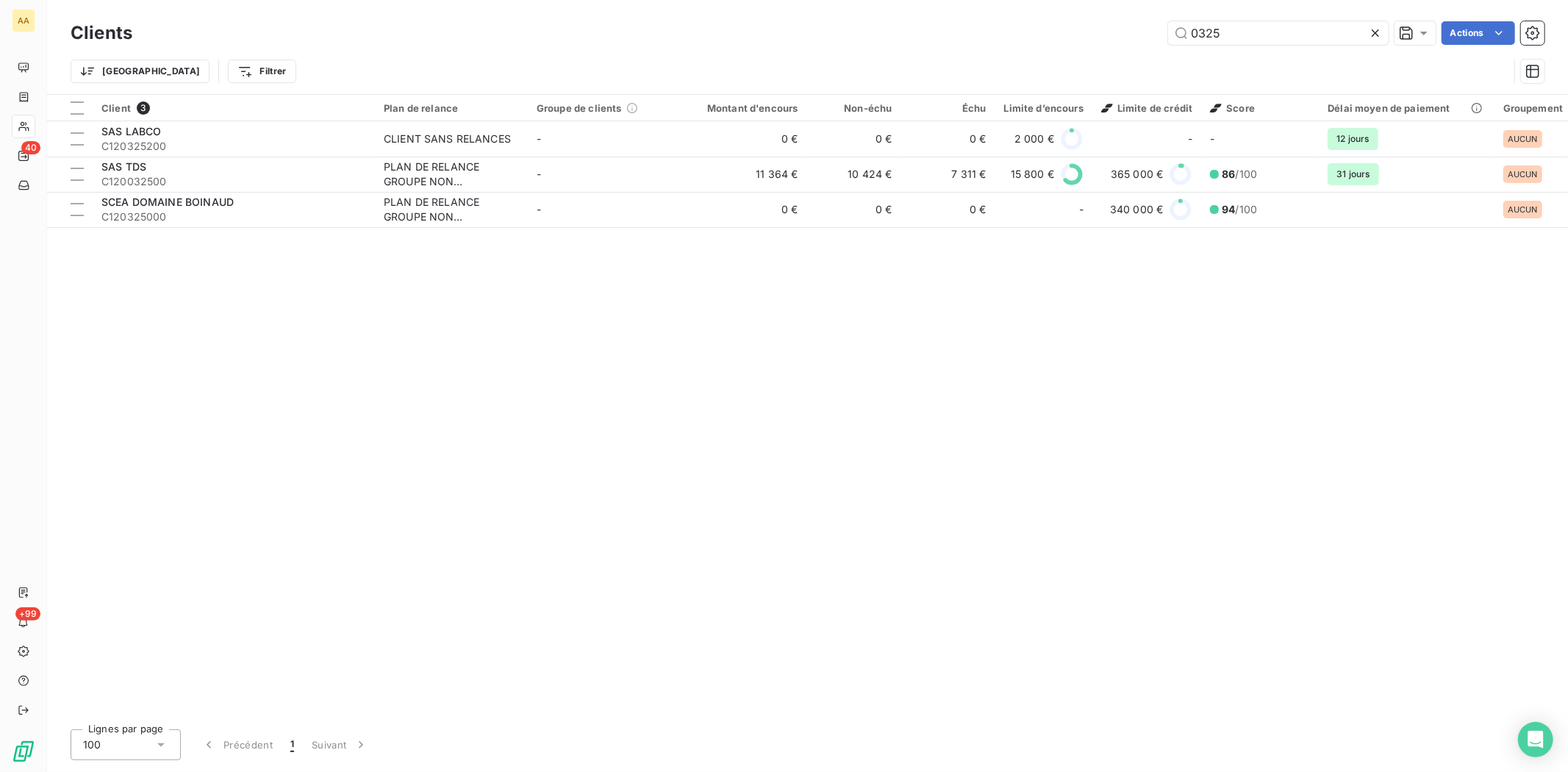
drag, startPoint x: 1265, startPoint y: 34, endPoint x: 1129, endPoint y: 38, distance: 136.1
click at [1135, 38] on div "0325 Actions" at bounding box center [846, 32] width 1394 height 23
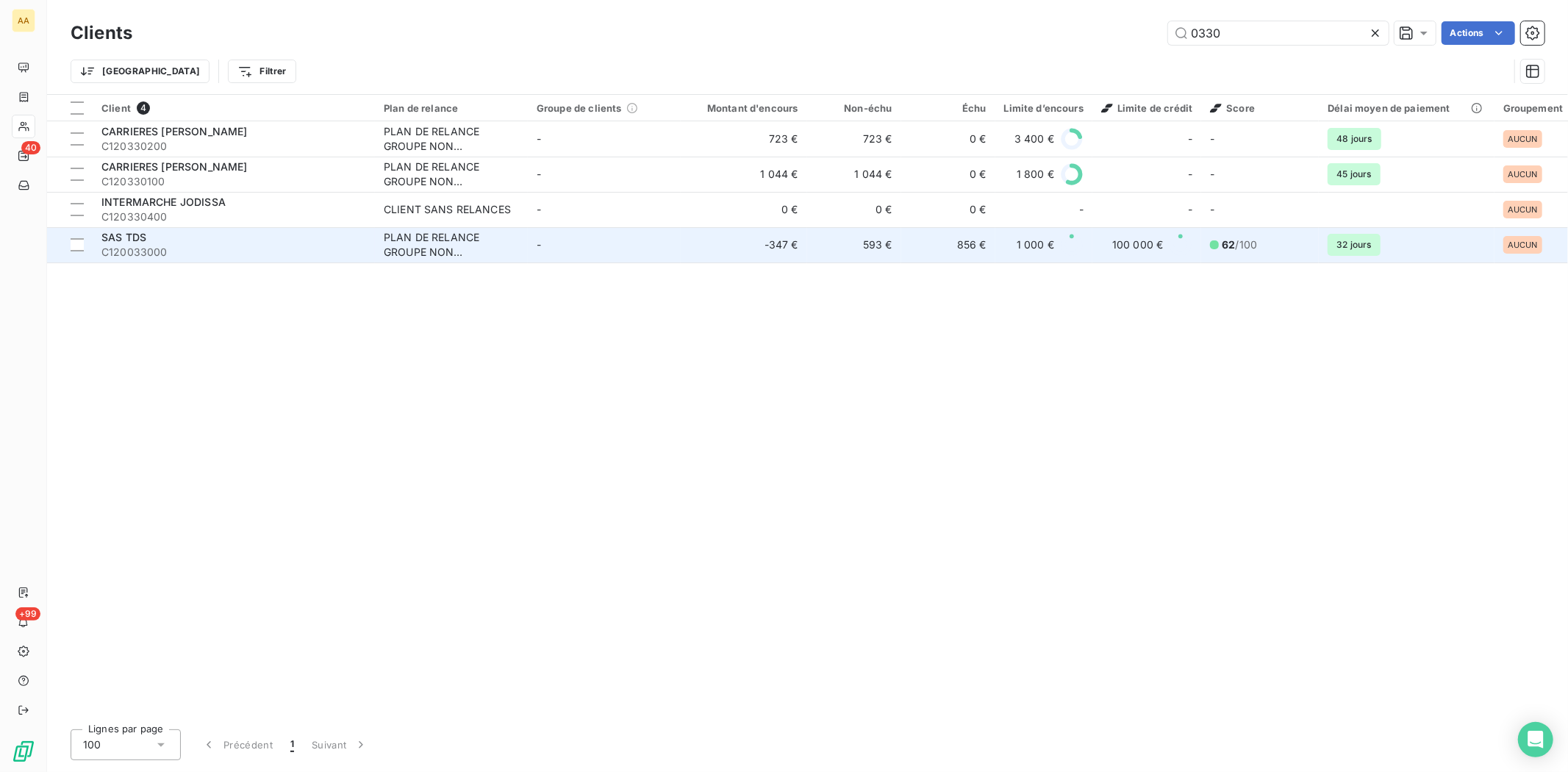
type input "0330"
click at [128, 245] on span "C120033000" at bounding box center [234, 252] width 265 height 15
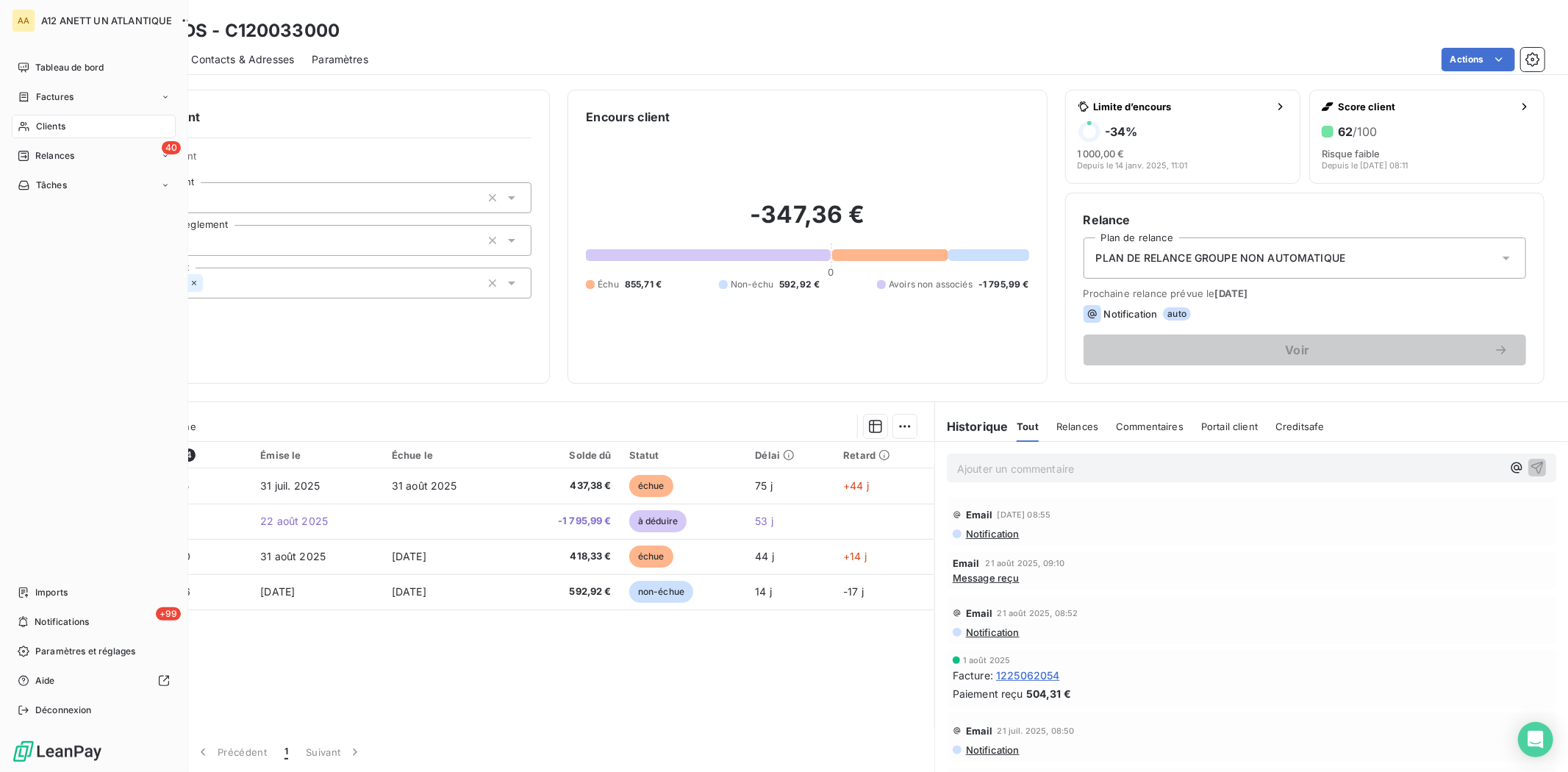
click at [62, 122] on span "Clients" at bounding box center [50, 126] width 29 height 14
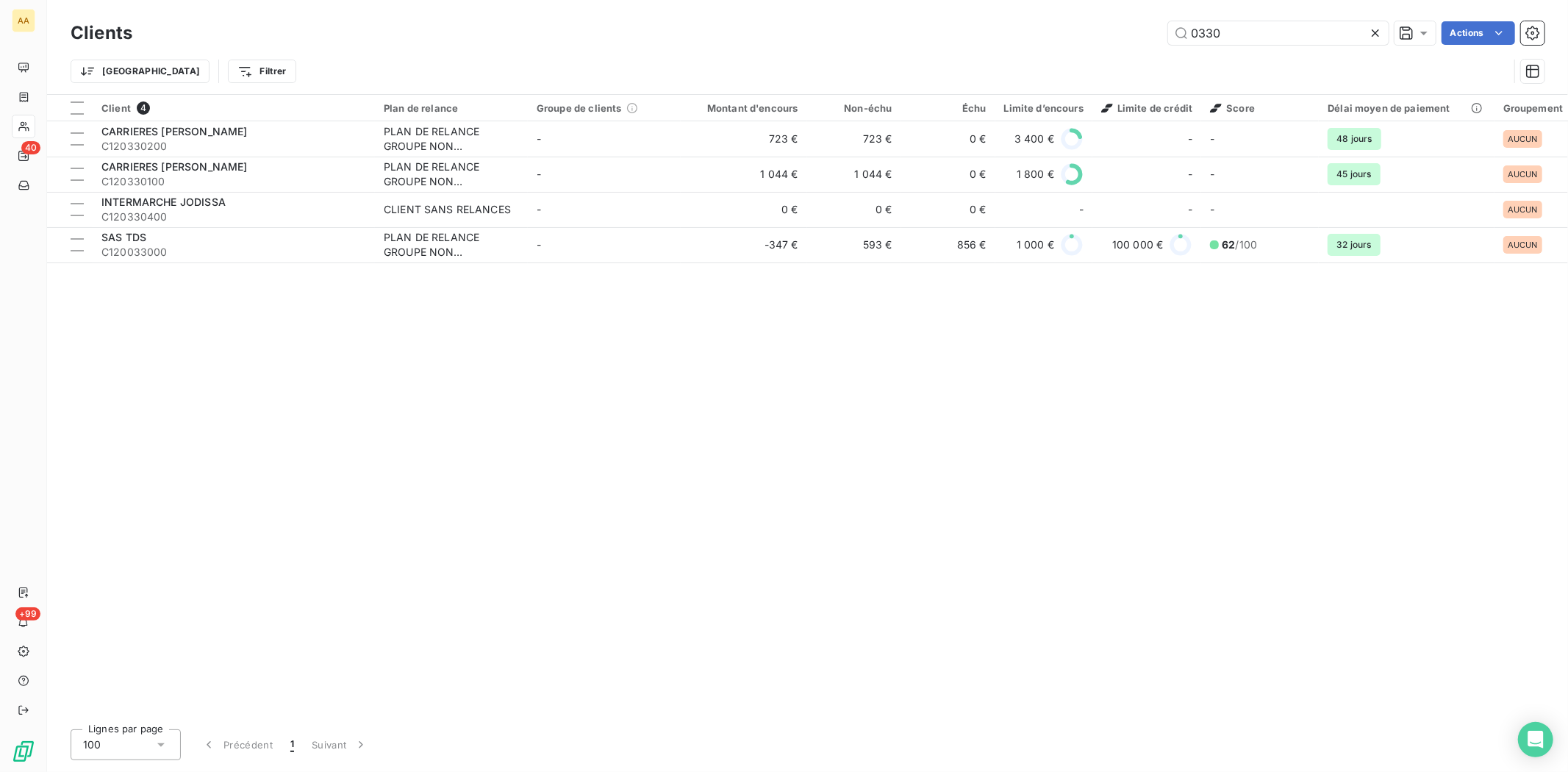
drag, startPoint x: 1217, startPoint y: 29, endPoint x: 1126, endPoint y: 30, distance: 91.0
click at [1139, 28] on div "0330 Actions" at bounding box center [846, 32] width 1394 height 23
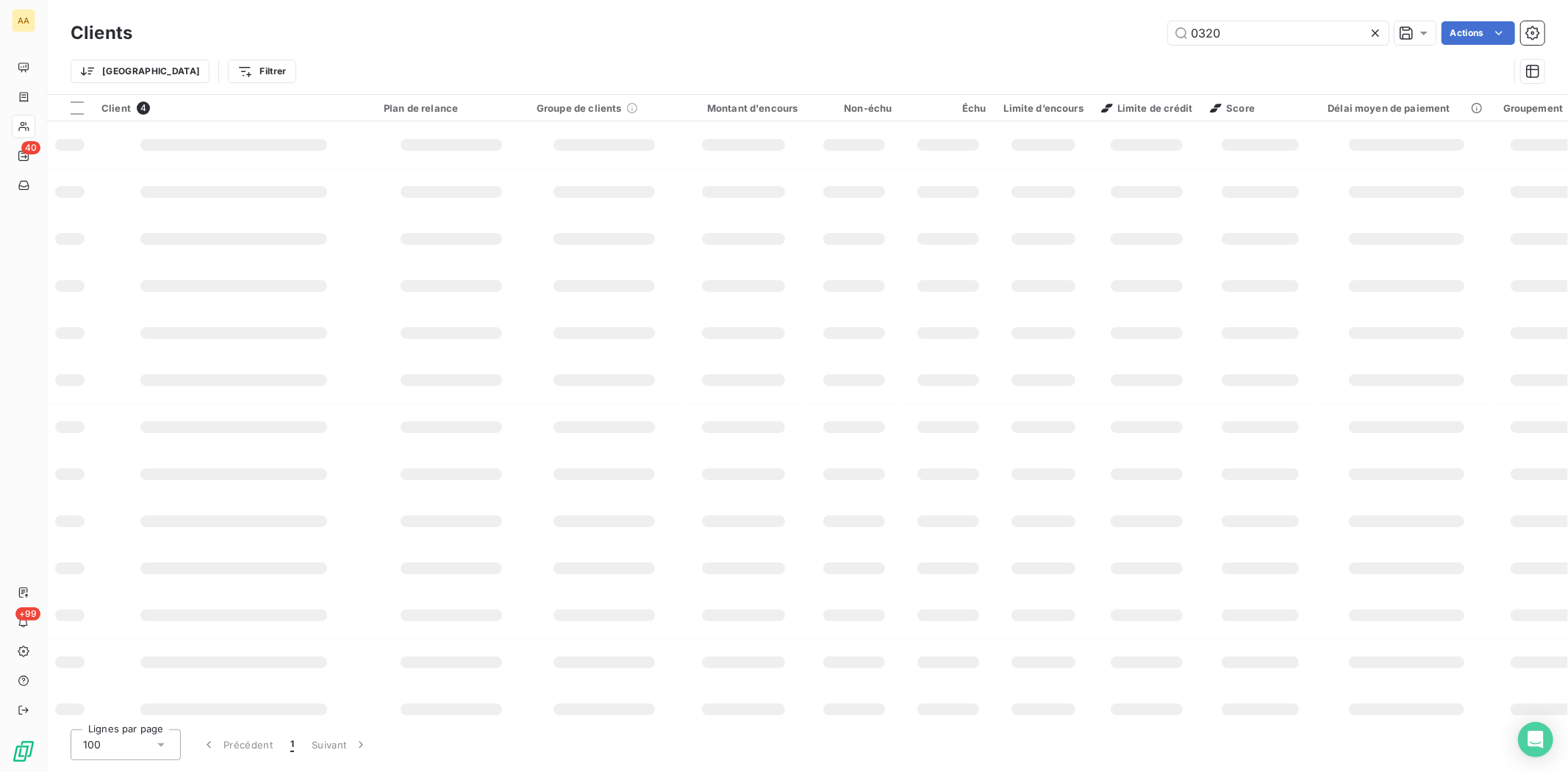
type input "0320"
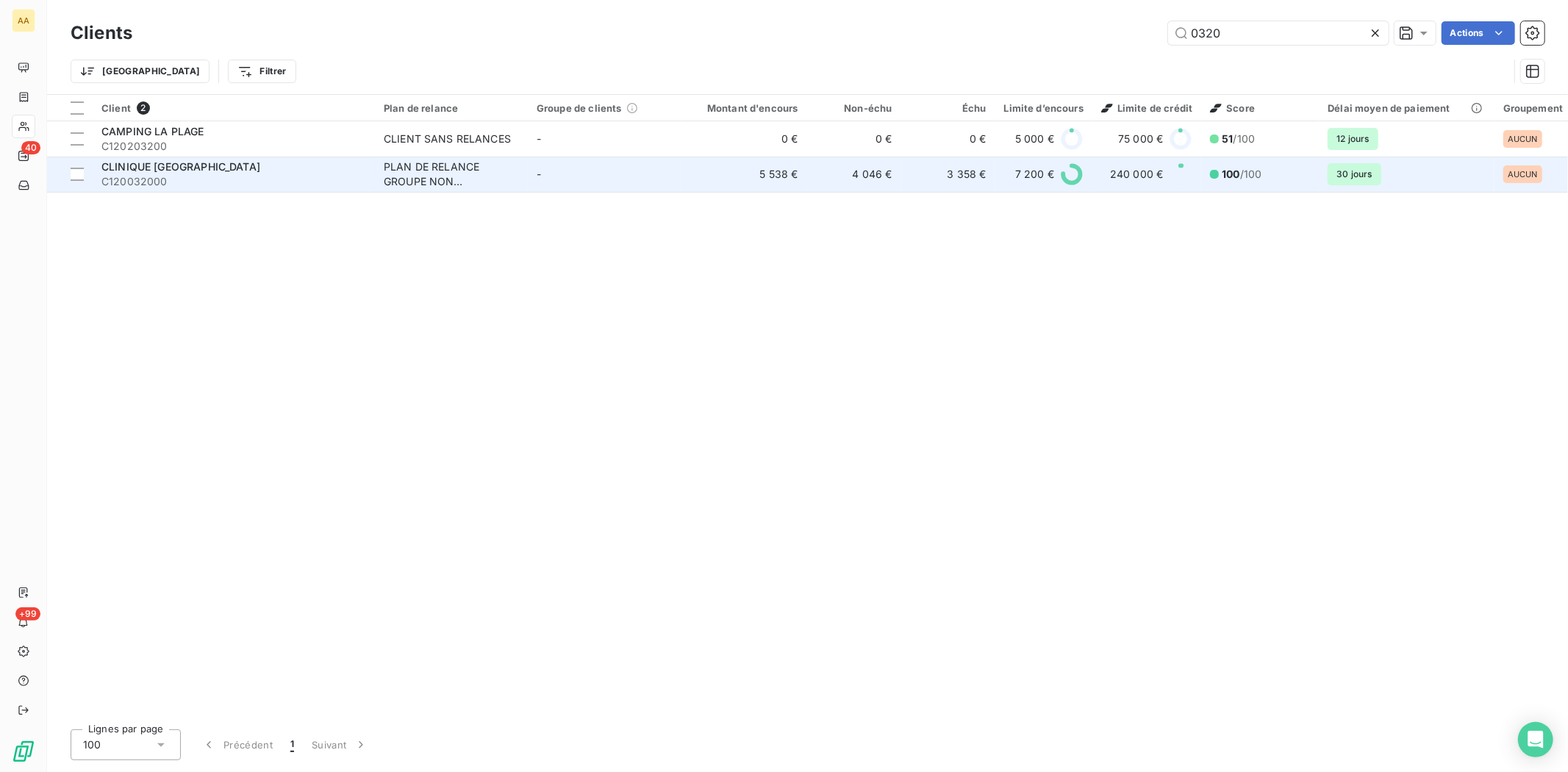
click at [142, 172] on span "CLINIQUE [GEOGRAPHIC_DATA]" at bounding box center [181, 166] width 159 height 13
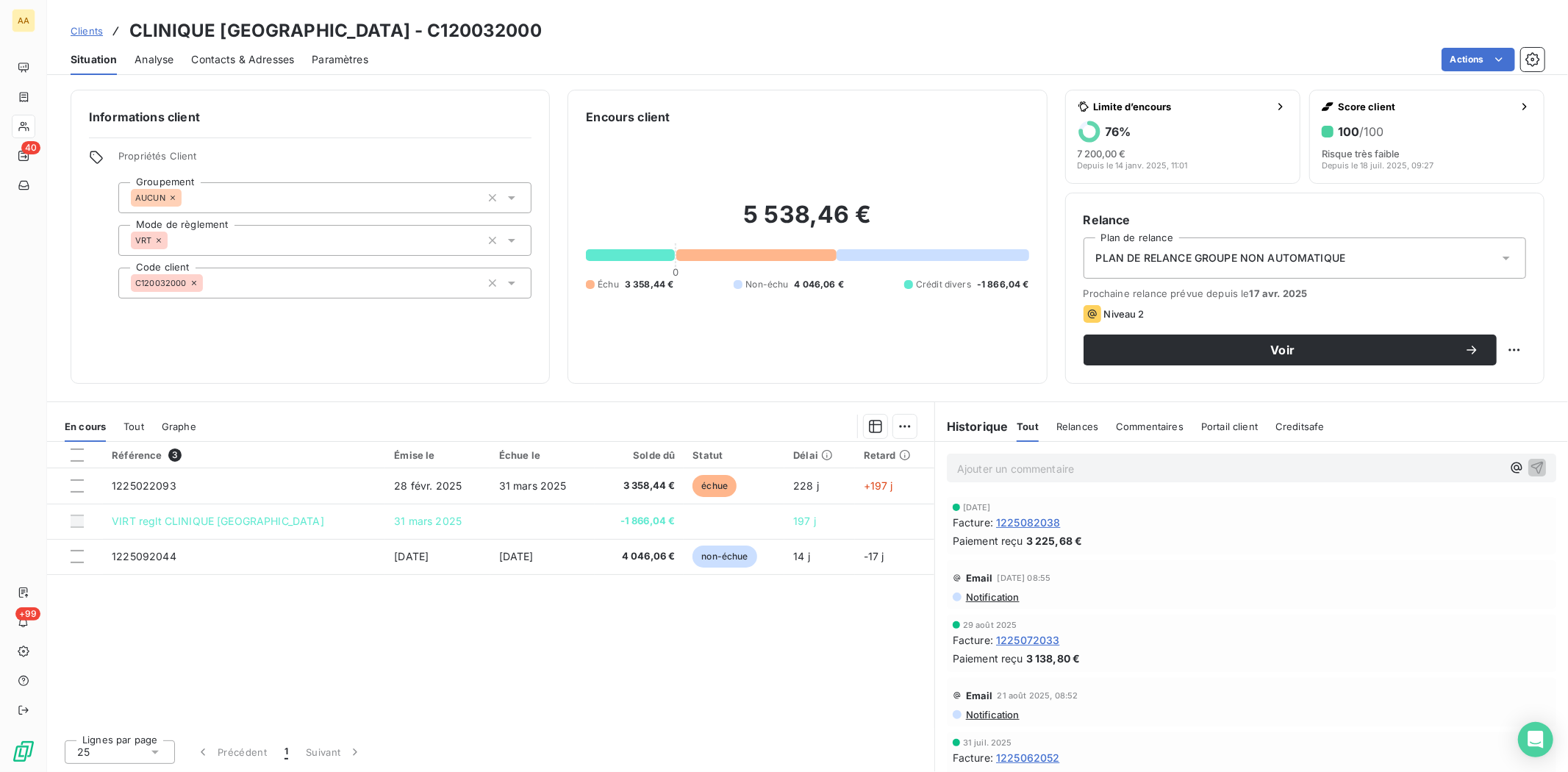
click at [804, 656] on div "Référence 3 Émise le Échue le Solde dû Statut Délai Retard 1225022093 [DATE] [D…" at bounding box center [491, 585] width 887 height 286
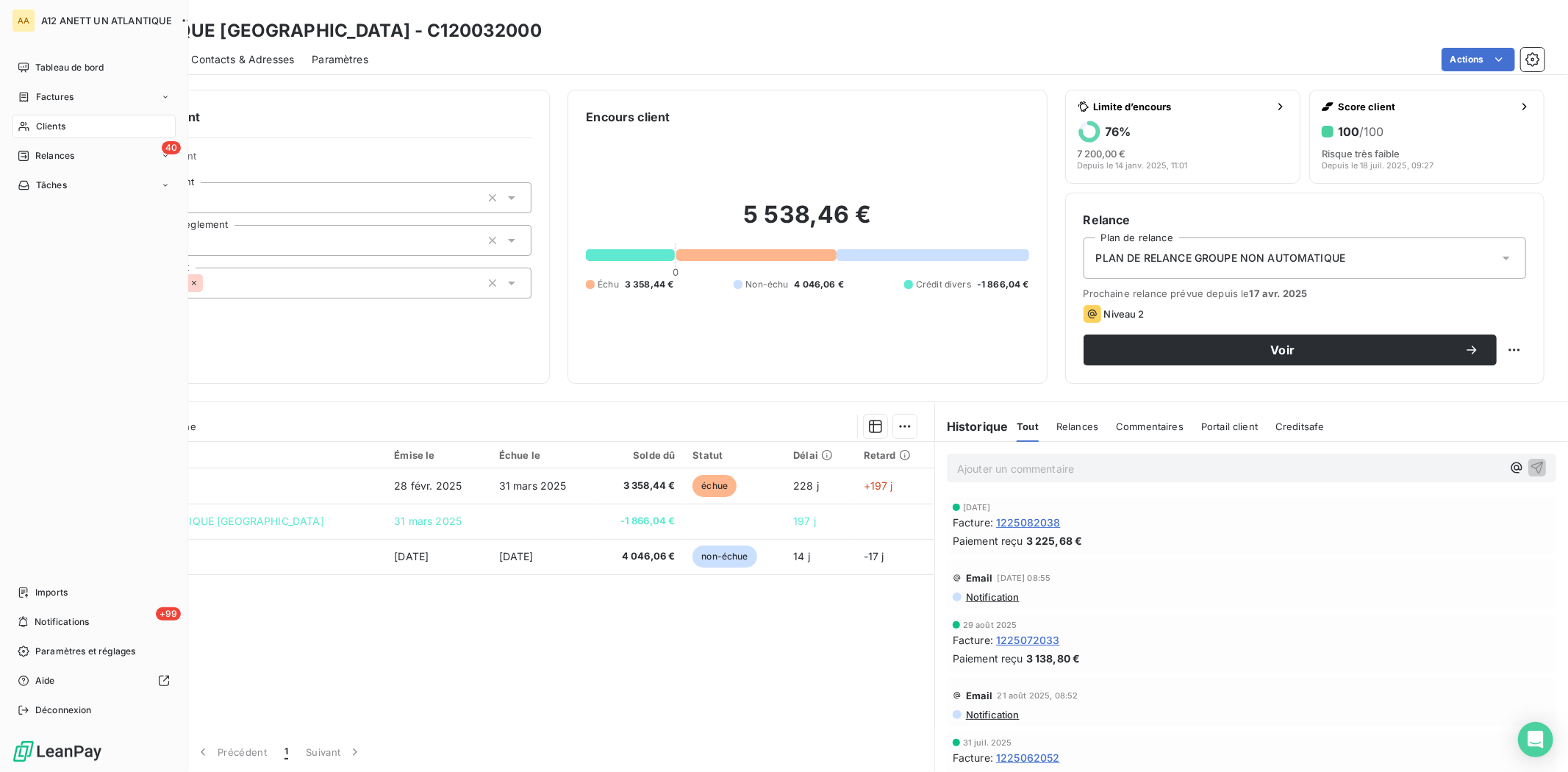
drag, startPoint x: 54, startPoint y: 126, endPoint x: 185, endPoint y: 120, distance: 131.1
click at [55, 126] on span "Clients" at bounding box center [50, 126] width 29 height 14
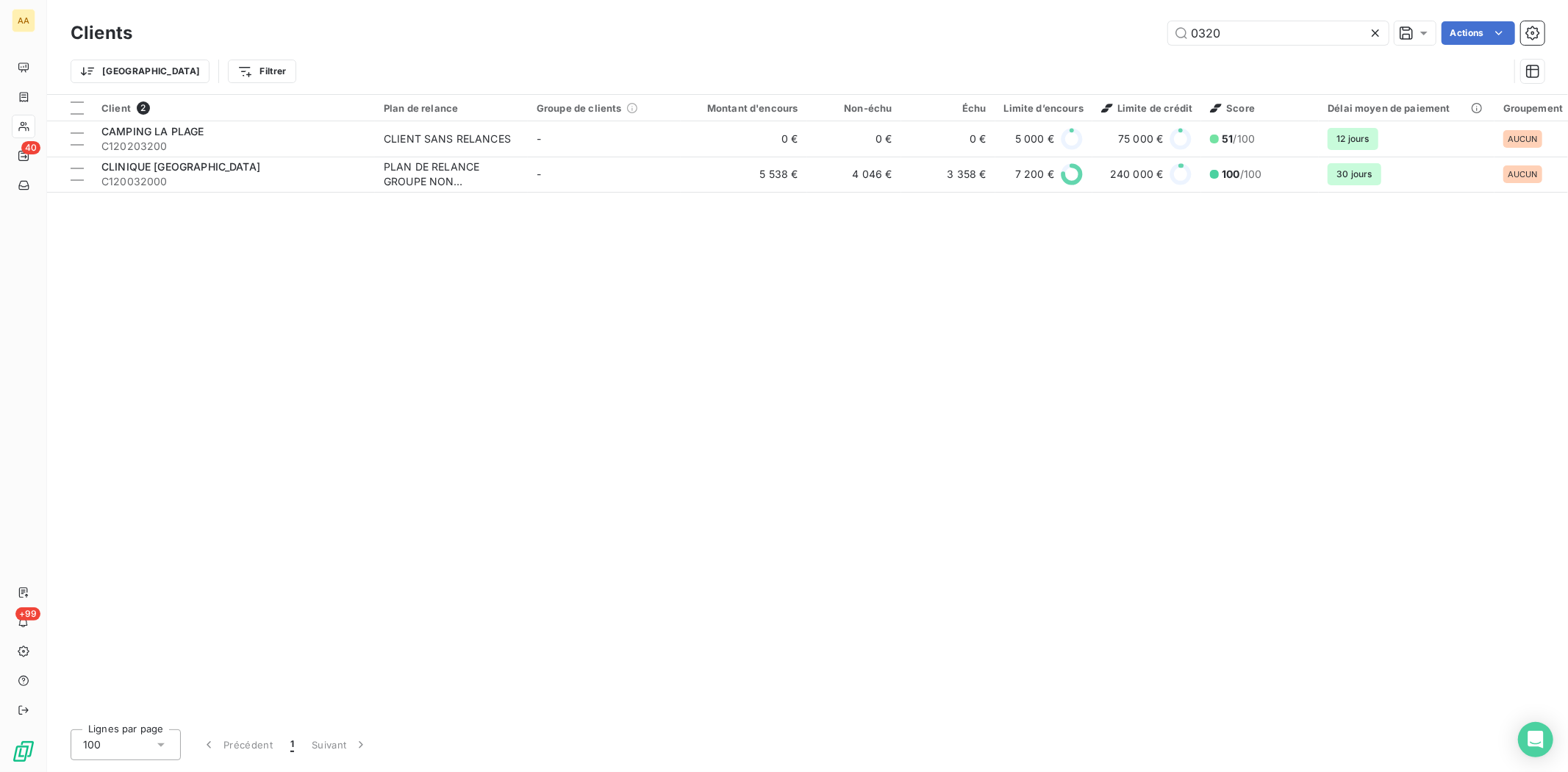
drag, startPoint x: 1290, startPoint y: 35, endPoint x: 1105, endPoint y: 35, distance: 185.0
click at [1108, 35] on div "0320 Actions" at bounding box center [846, 32] width 1394 height 23
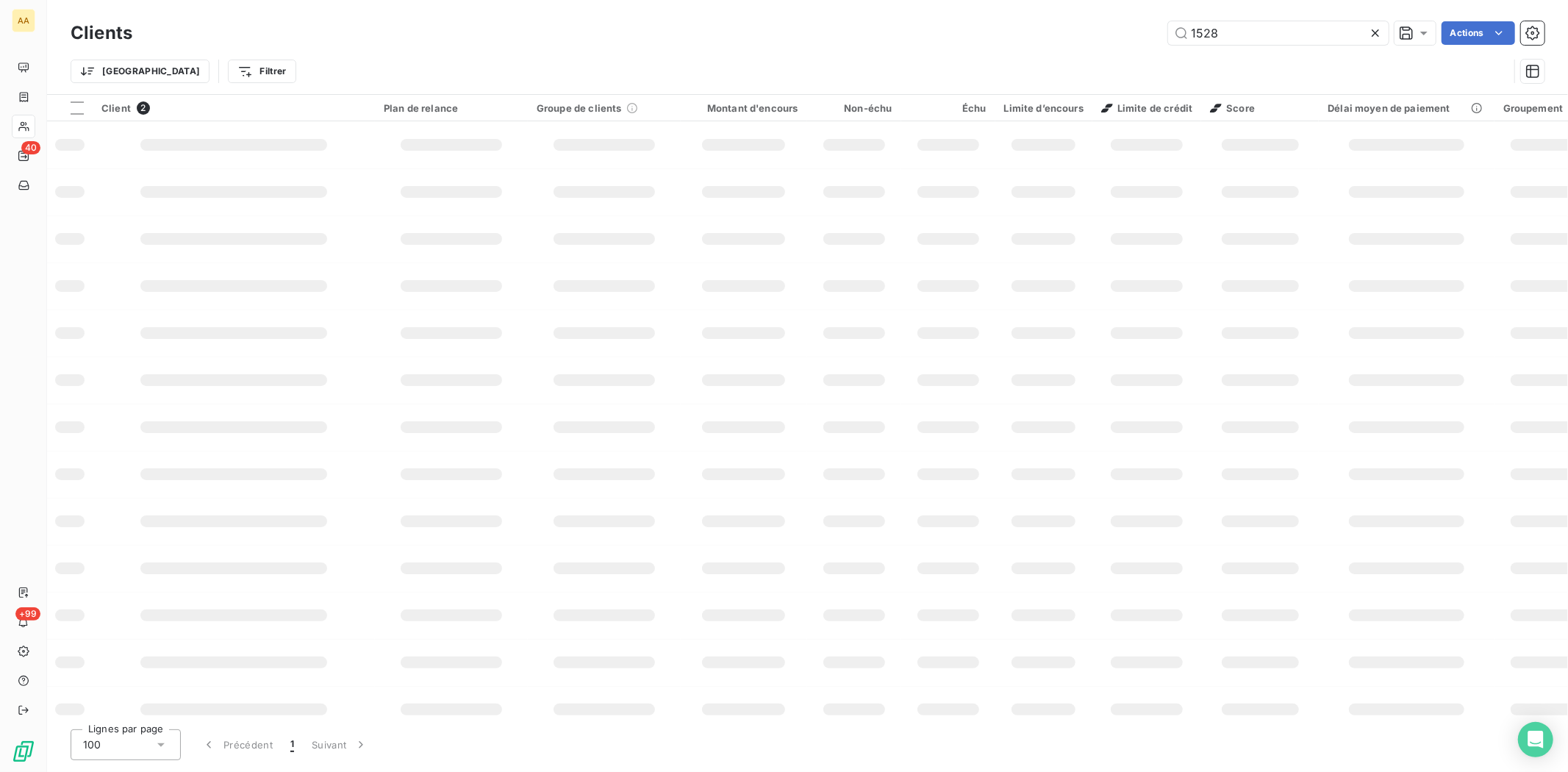
type input "1528"
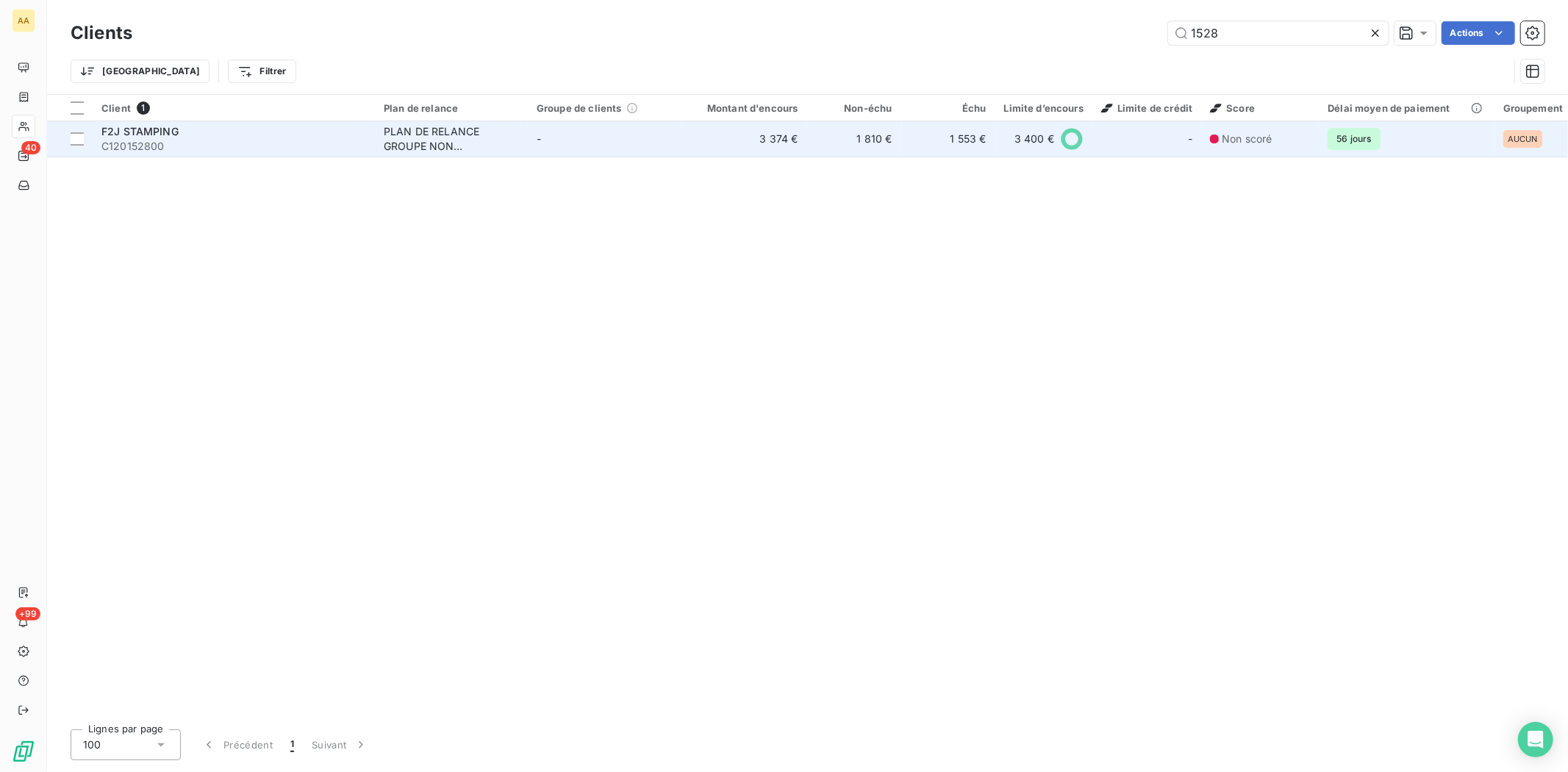
click at [156, 141] on span "C120152800" at bounding box center [234, 147] width 265 height 15
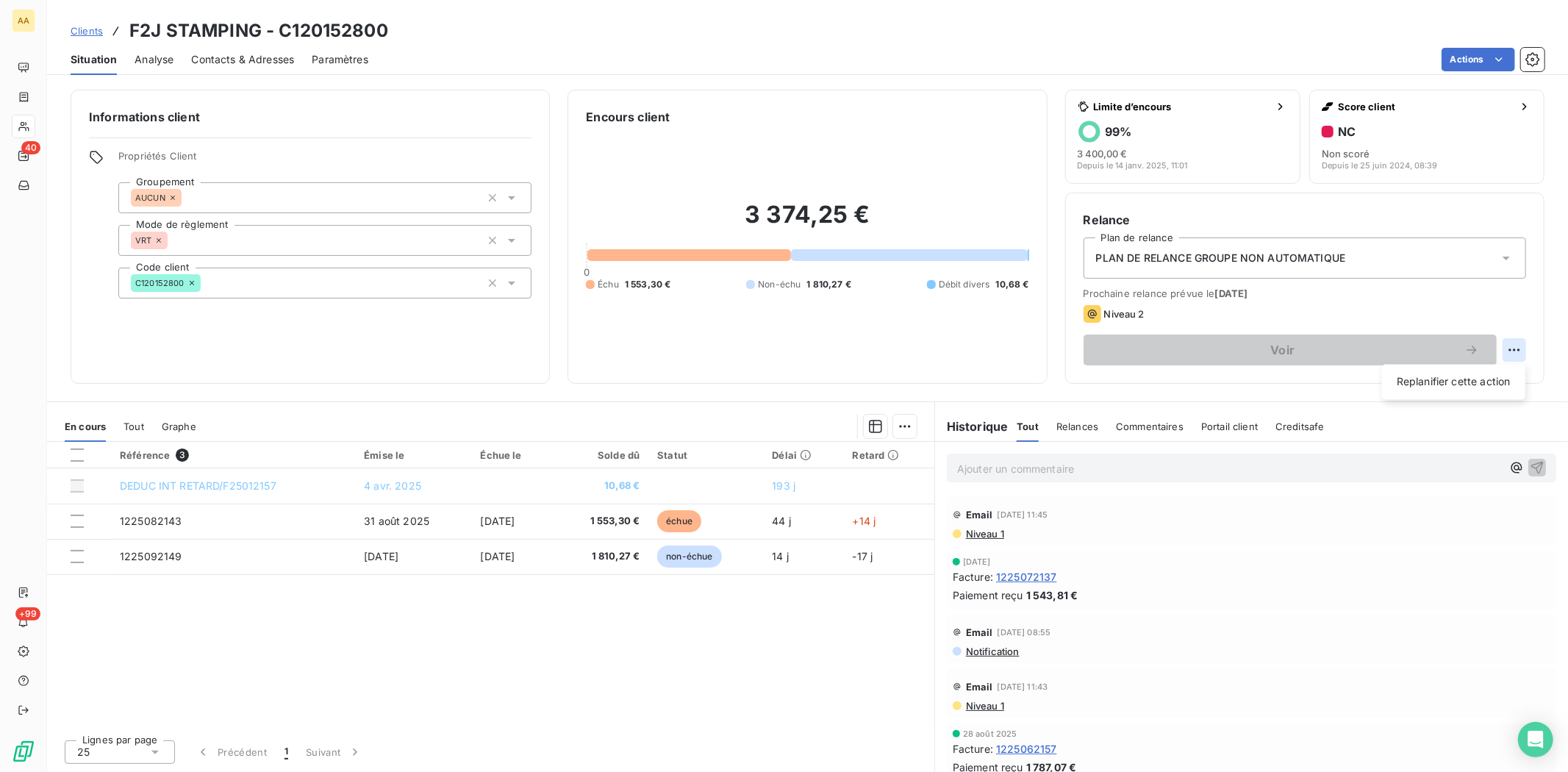
click at [1508, 345] on html "AA 40 +99 Clients F2J STAMPING - C120152800 Situation Analyse Contacts & Adress…" at bounding box center [784, 386] width 1568 height 772
click at [1424, 377] on div "Replanifier cette action" at bounding box center [1454, 381] width 132 height 23
select select "9"
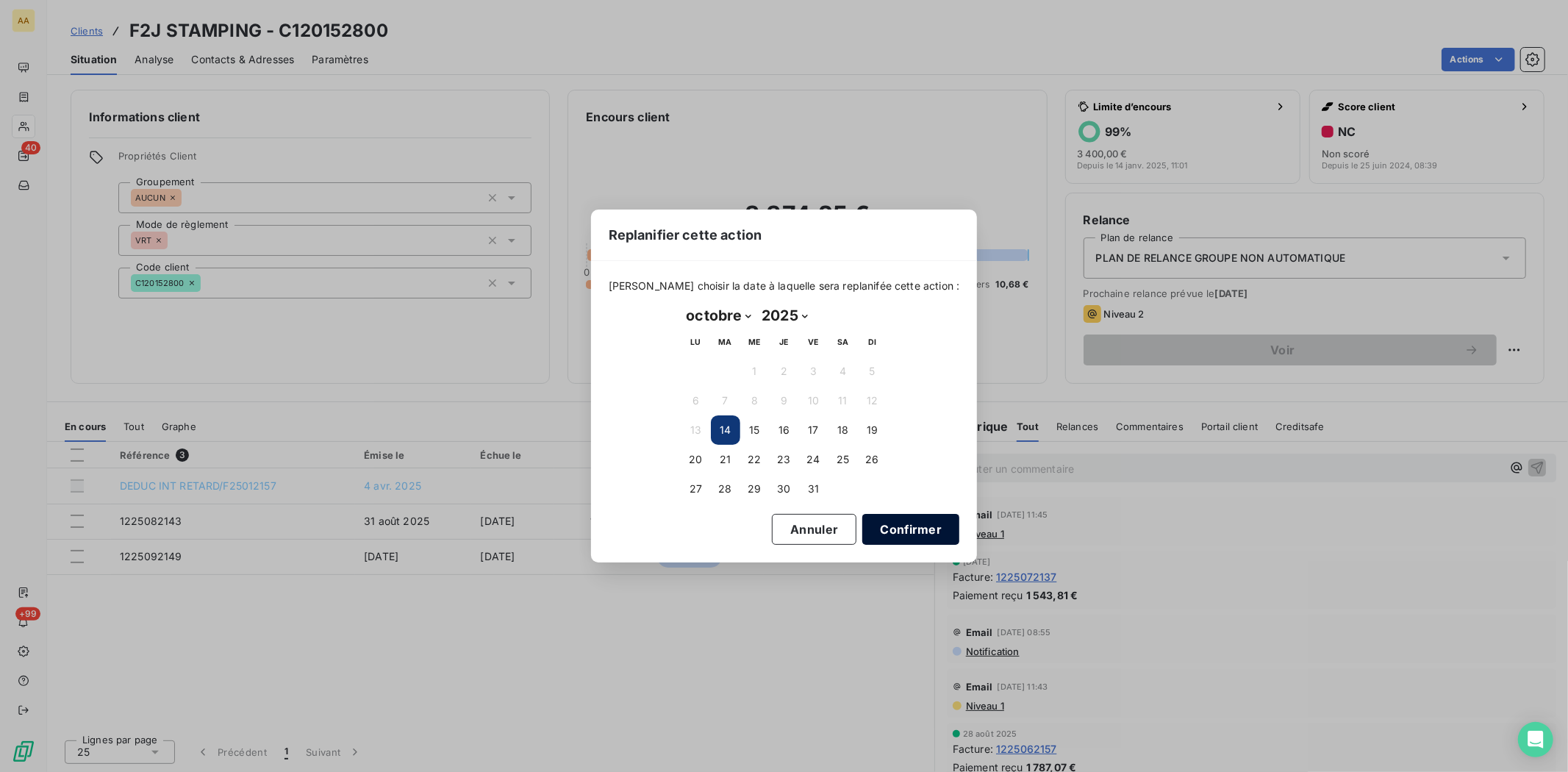
click at [892, 527] on button "Confirmer" at bounding box center [910, 529] width 97 height 31
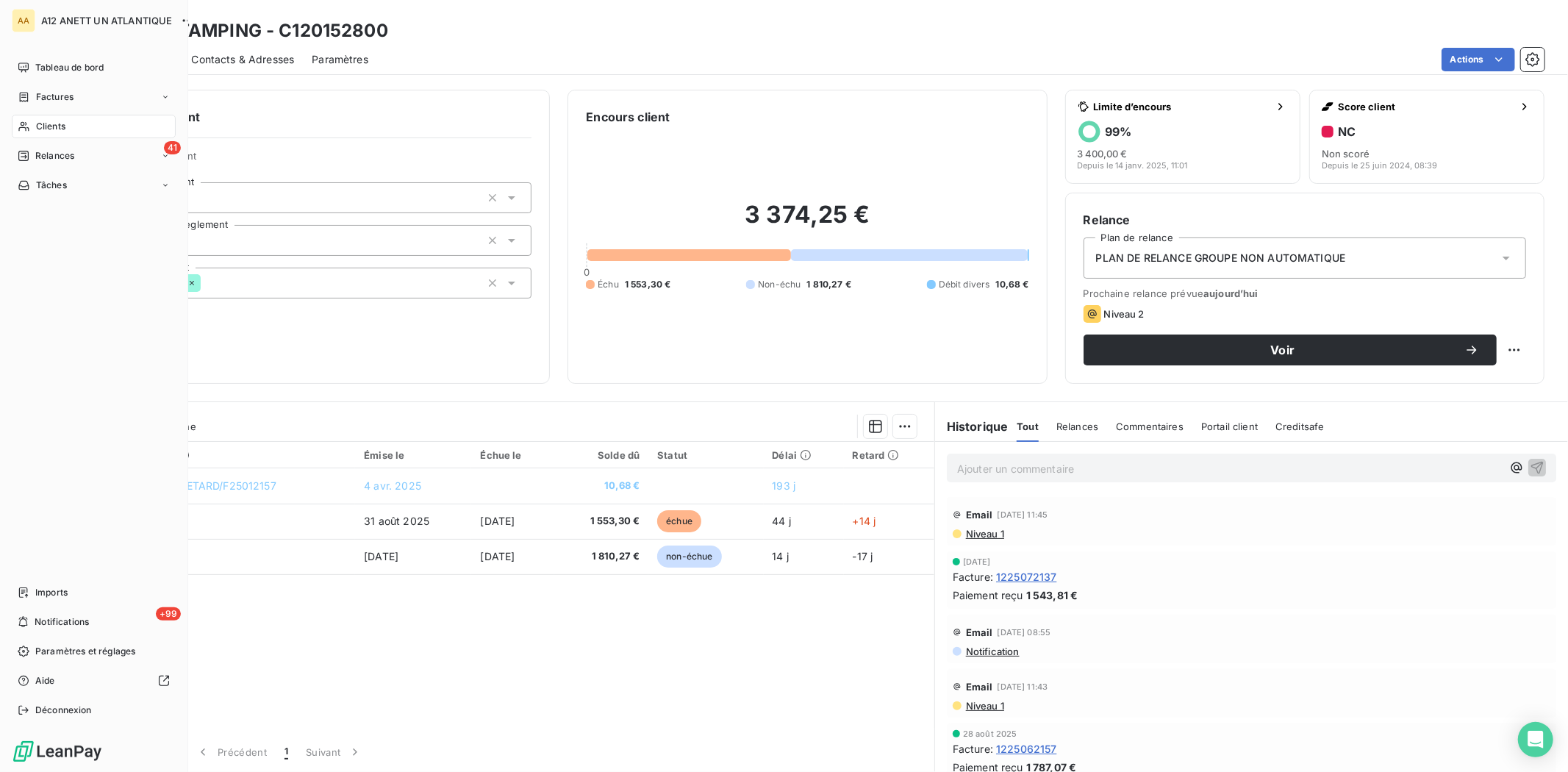
click at [40, 125] on span "Clients" at bounding box center [50, 126] width 29 height 14
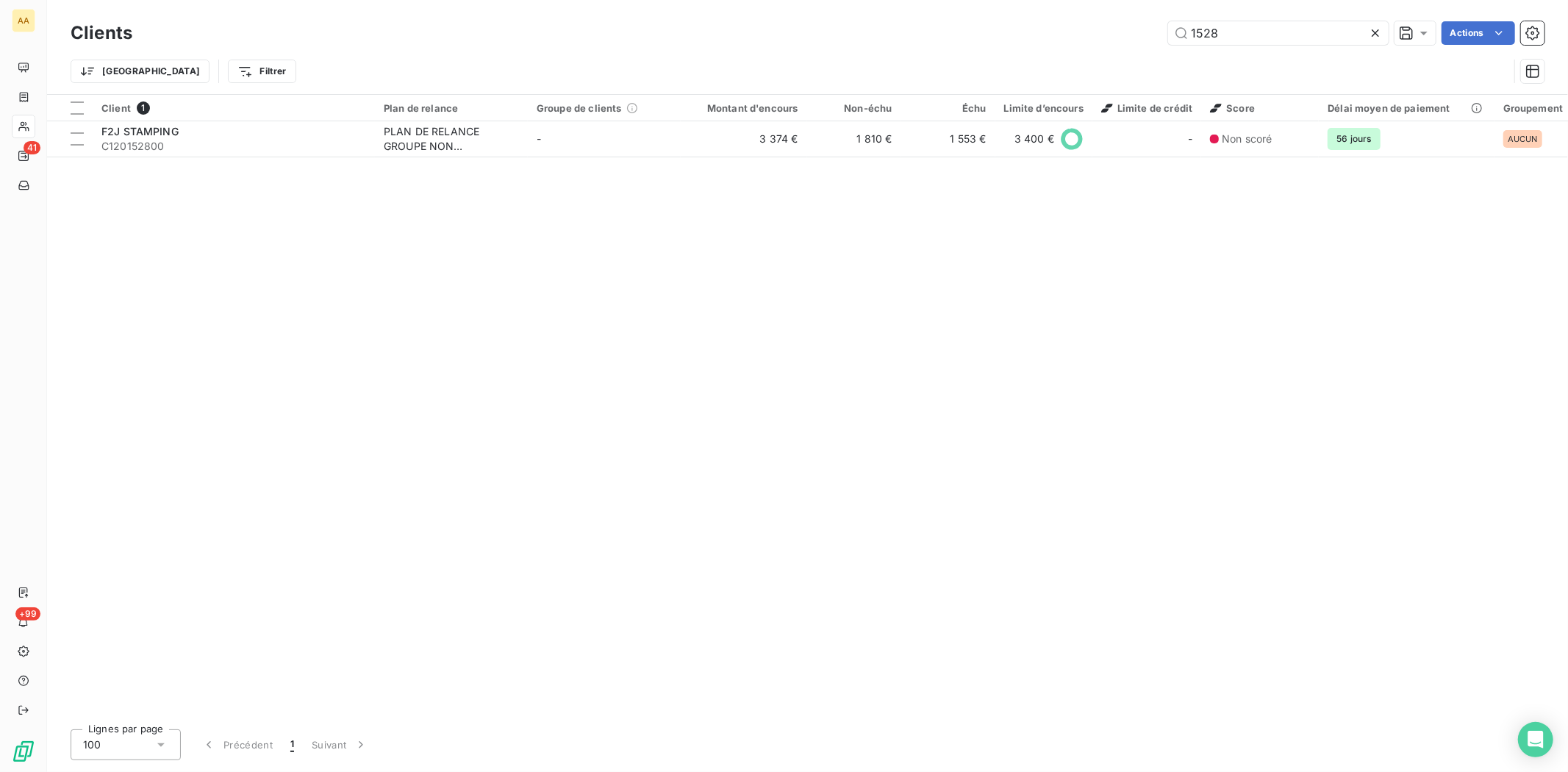
drag, startPoint x: 1247, startPoint y: 24, endPoint x: 1103, endPoint y: 35, distance: 144.4
click at [1116, 31] on div "1528 Actions" at bounding box center [846, 32] width 1394 height 23
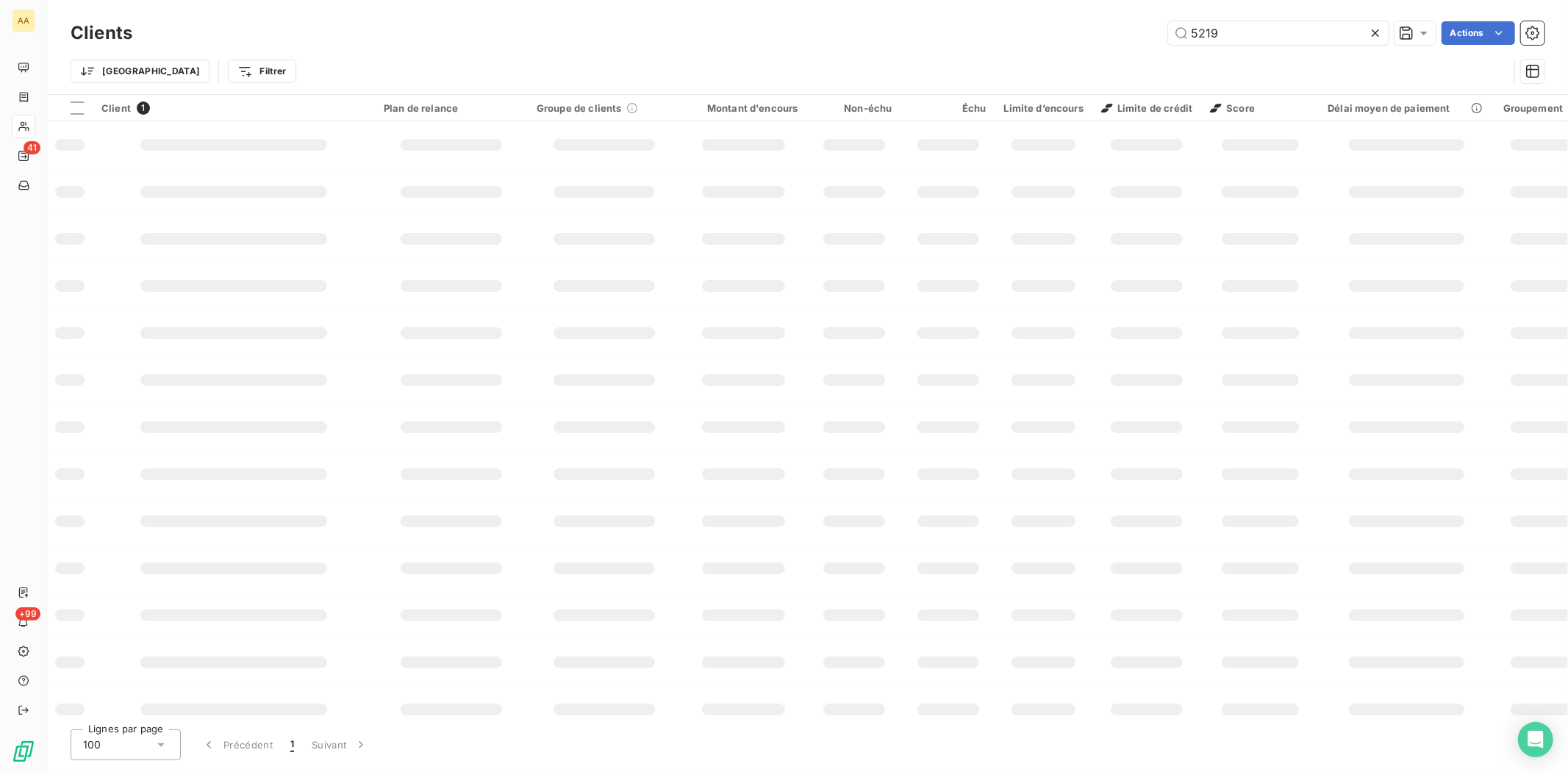
type input "5219"
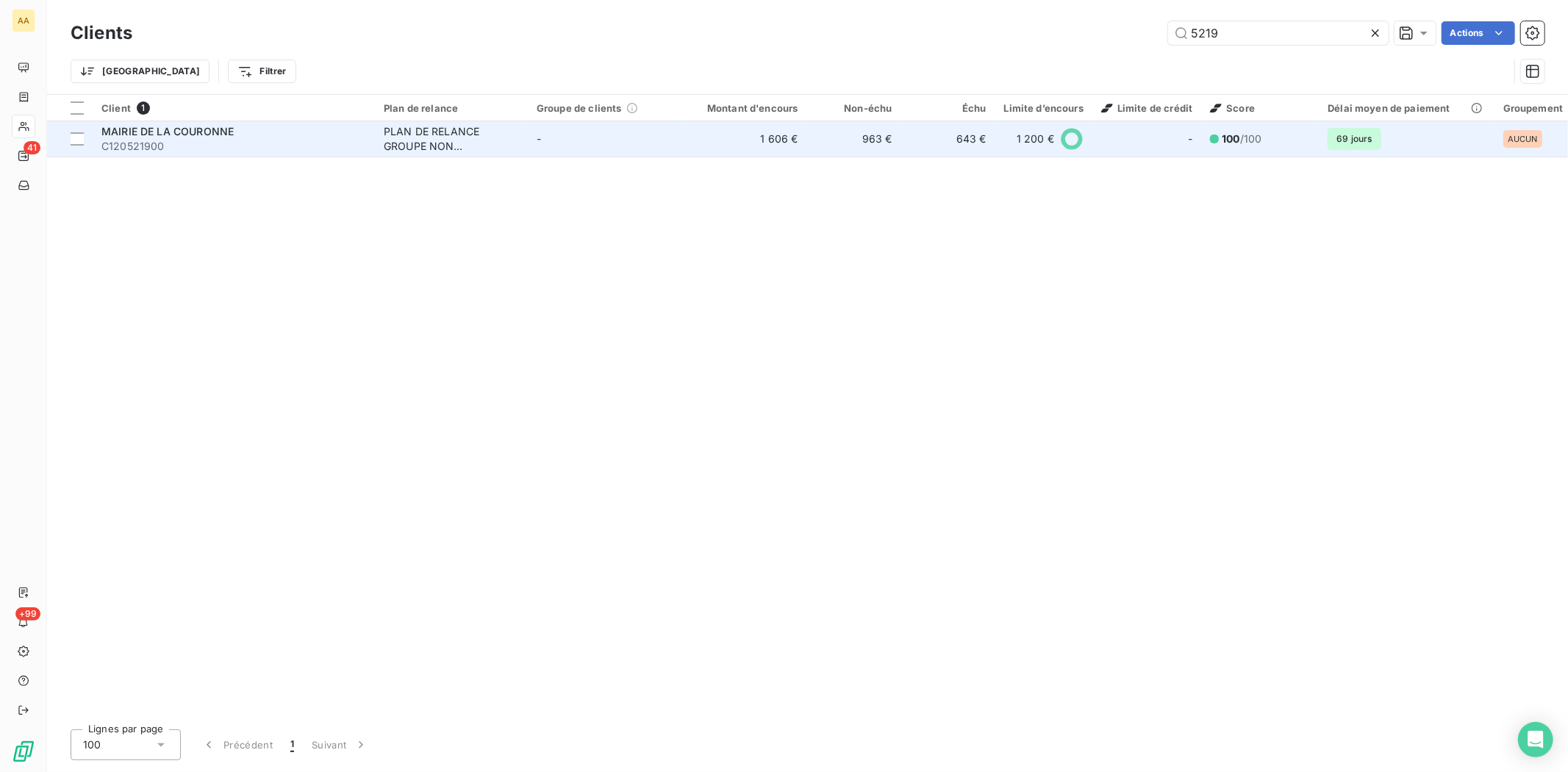
click at [138, 143] on span "C120521900" at bounding box center [234, 147] width 265 height 15
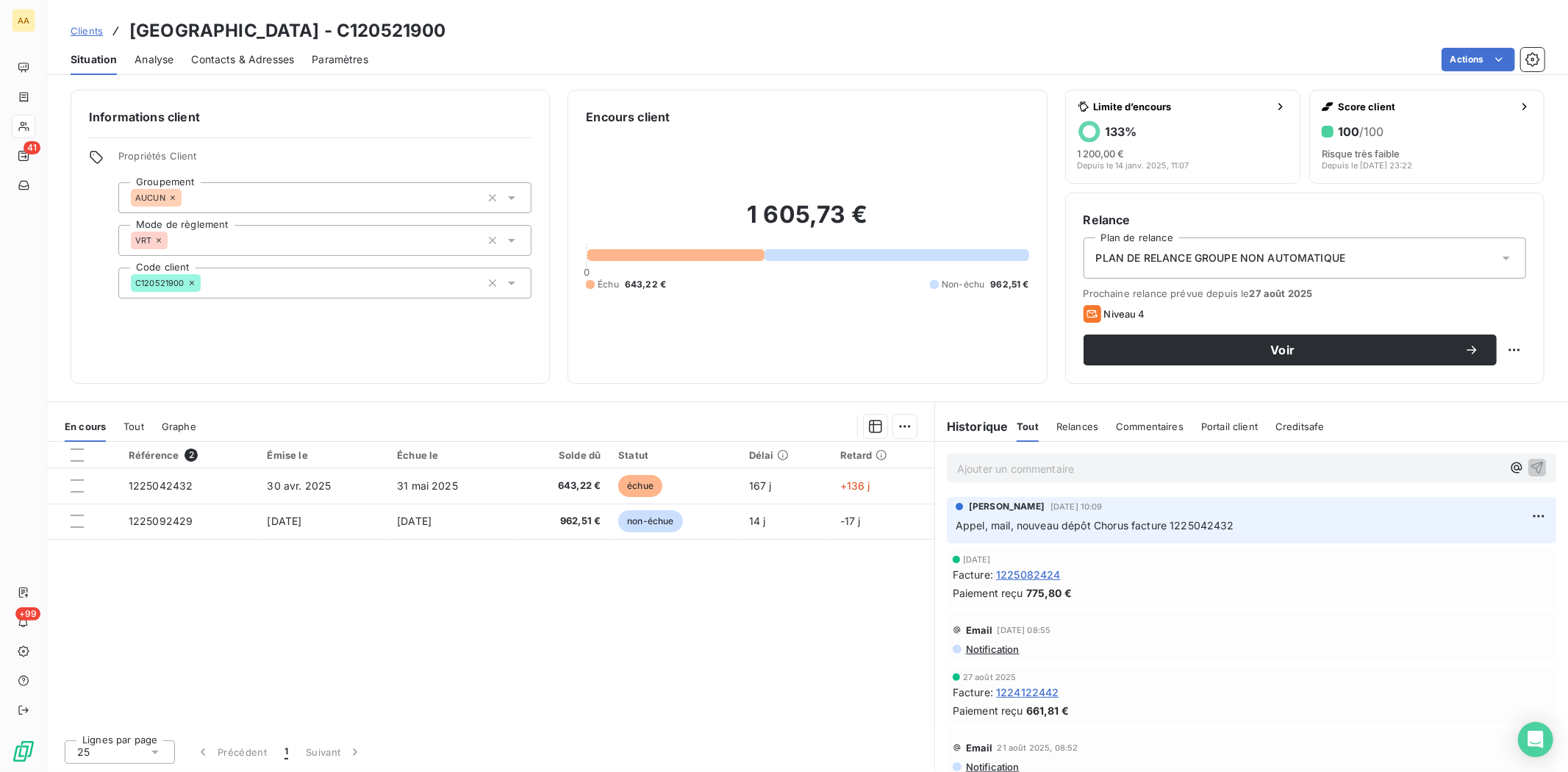
click at [1176, 530] on span "Appel, mail, nouveau dépôt Chorus facture 1225042432" at bounding box center [1095, 525] width 278 height 13
click at [700, 573] on div "Référence 2 Émise le Échue le Solde dû Statut Délai Retard 1225042432 [DATE] [D…" at bounding box center [491, 585] width 887 height 286
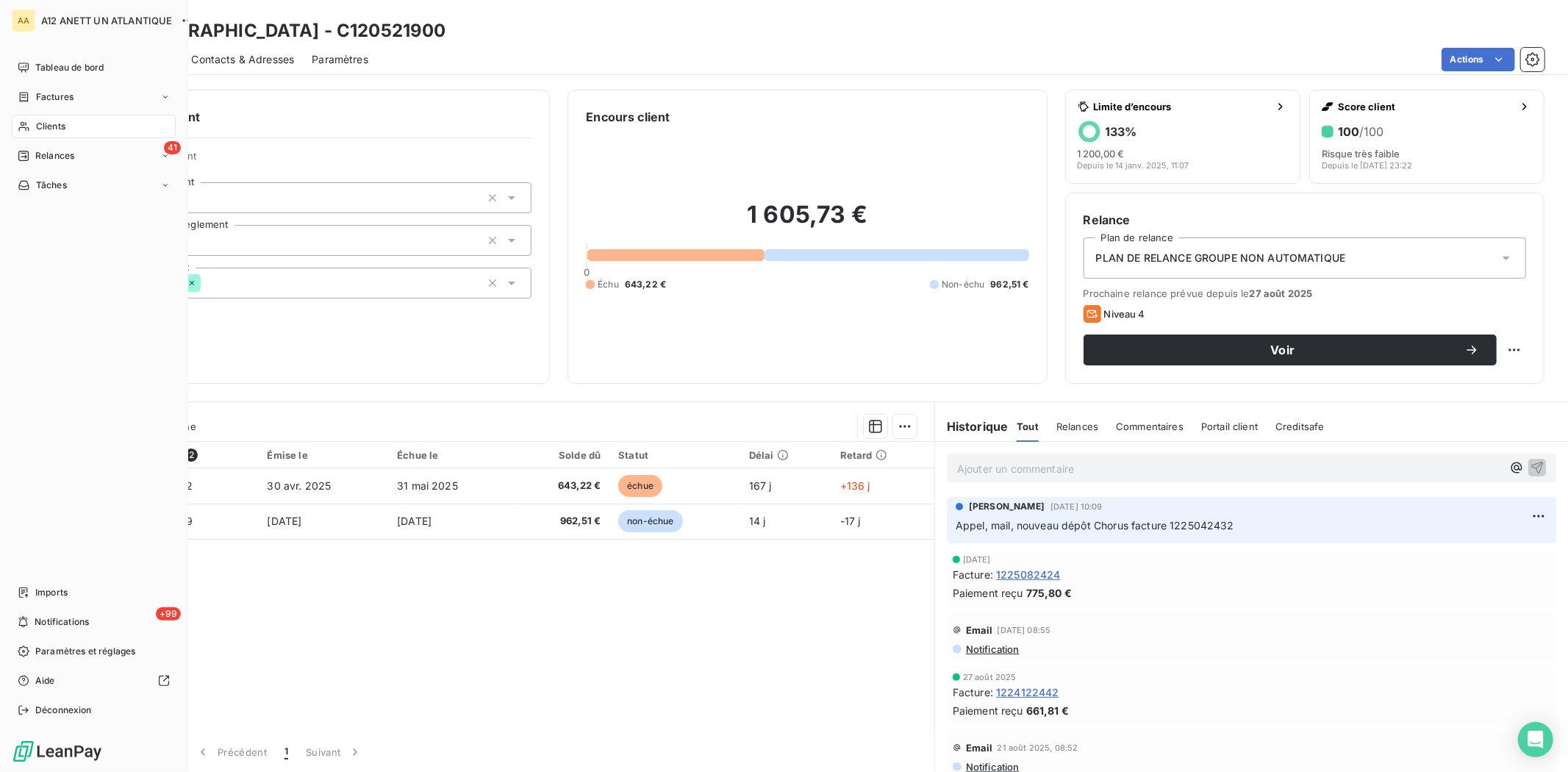
click at [53, 120] on span "Clients" at bounding box center [50, 126] width 29 height 14
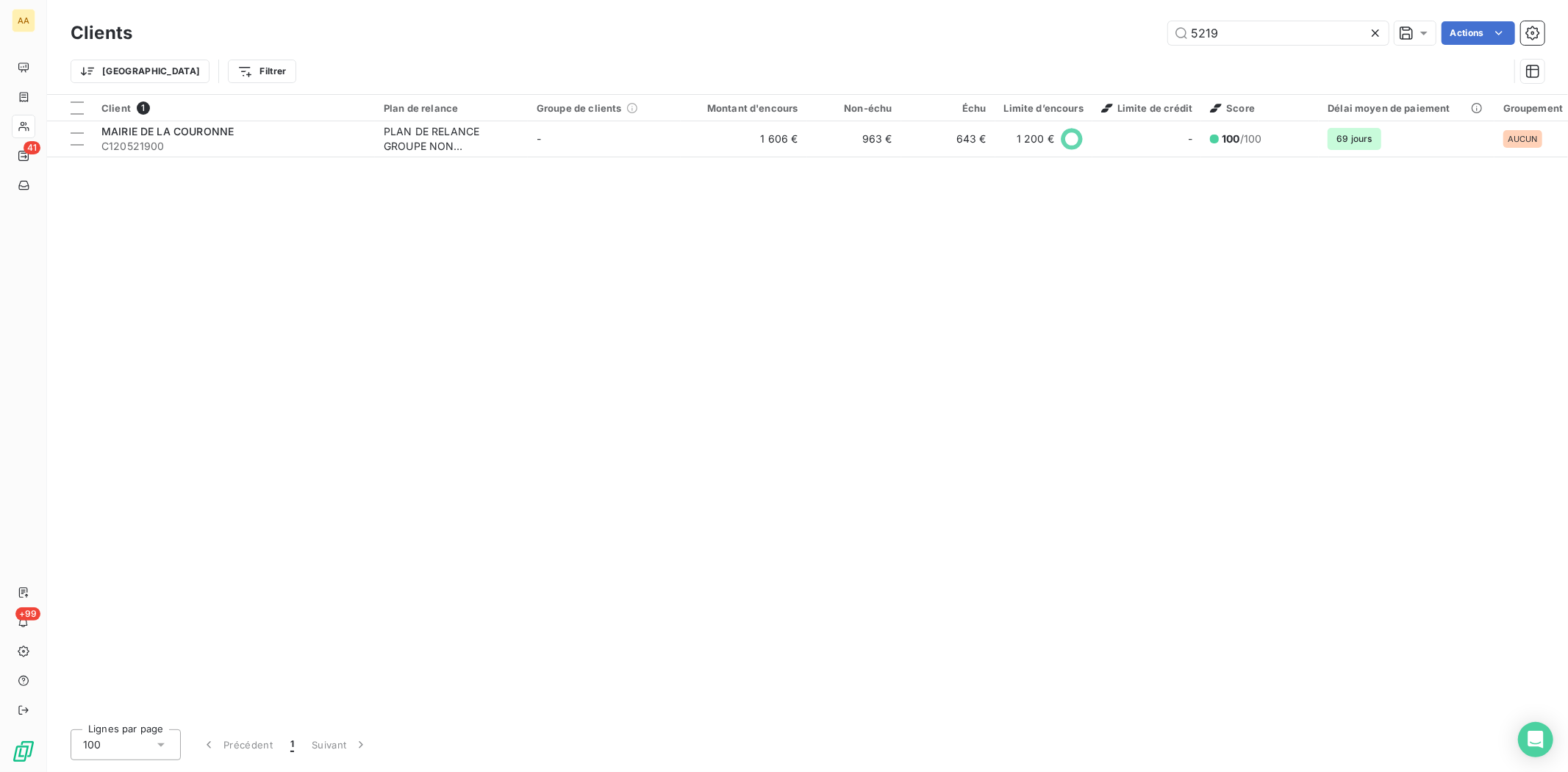
drag, startPoint x: 1230, startPoint y: 41, endPoint x: 1113, endPoint y: 45, distance: 117.1
click at [1133, 48] on div "Clients 5219 Actions Trier Filtrer" at bounding box center [807, 56] width 1474 height 77
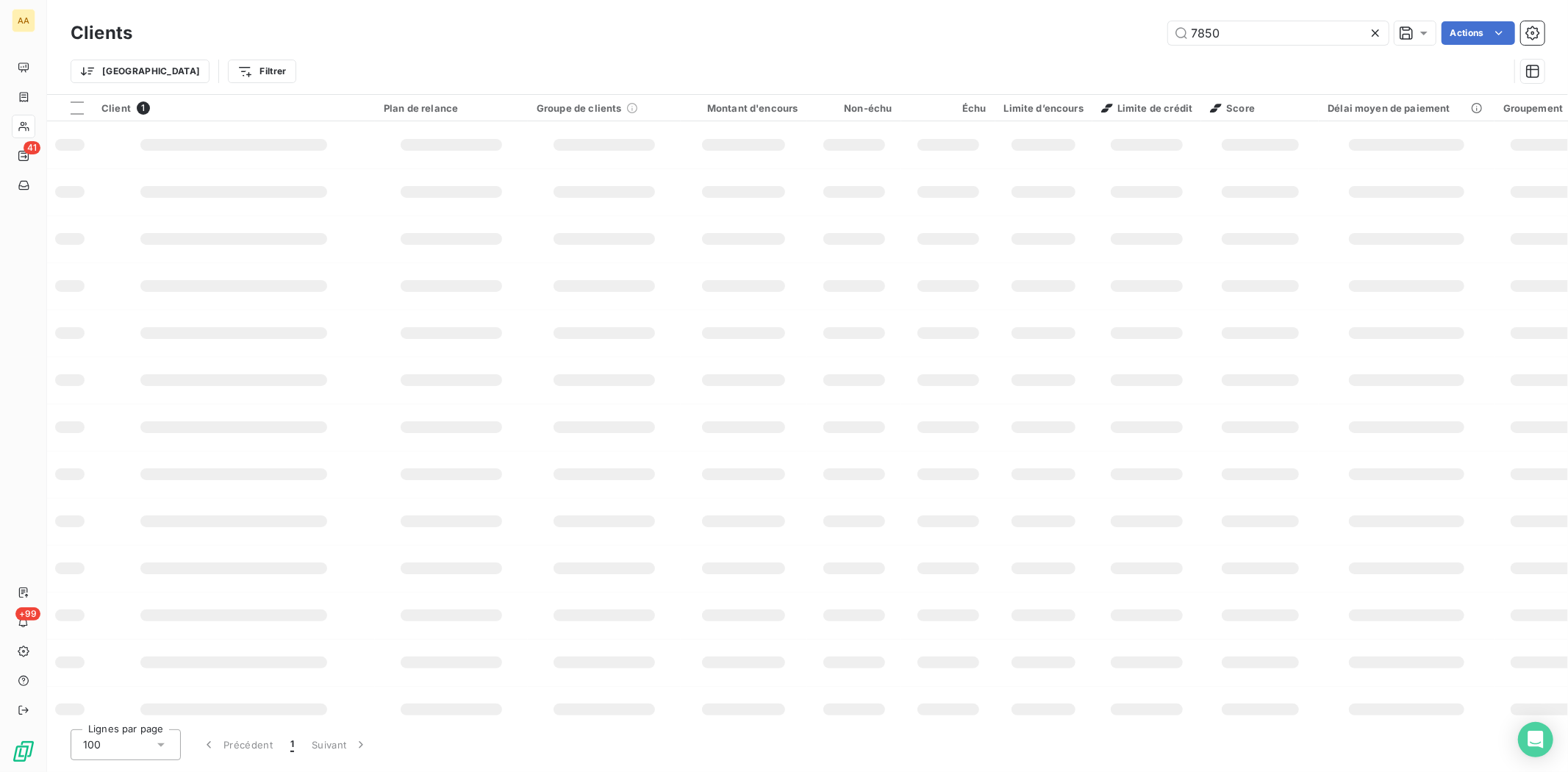
type input "7850"
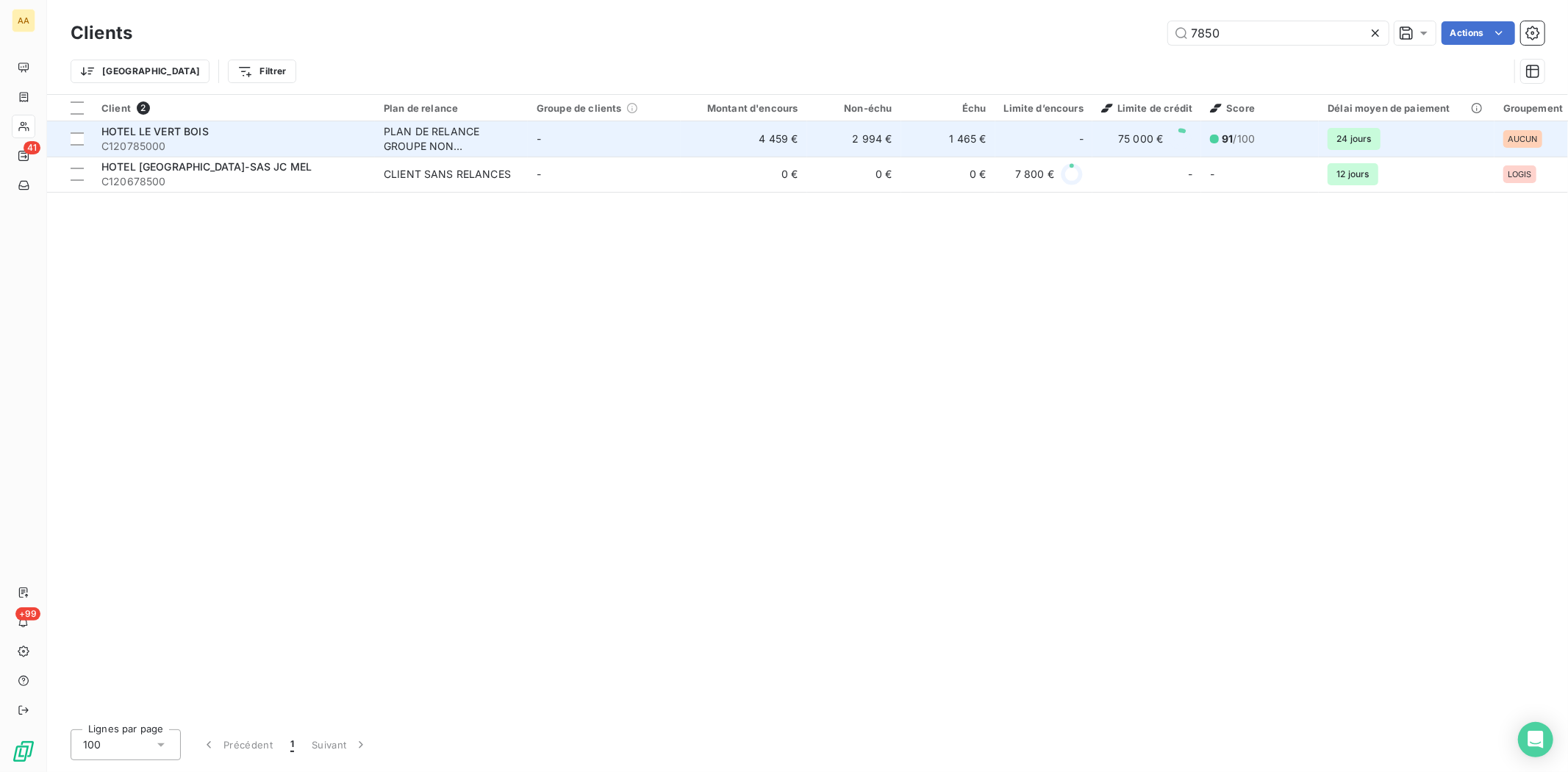
click at [145, 136] on span "HOTEL LE VERT BOIS" at bounding box center [155, 131] width 108 height 13
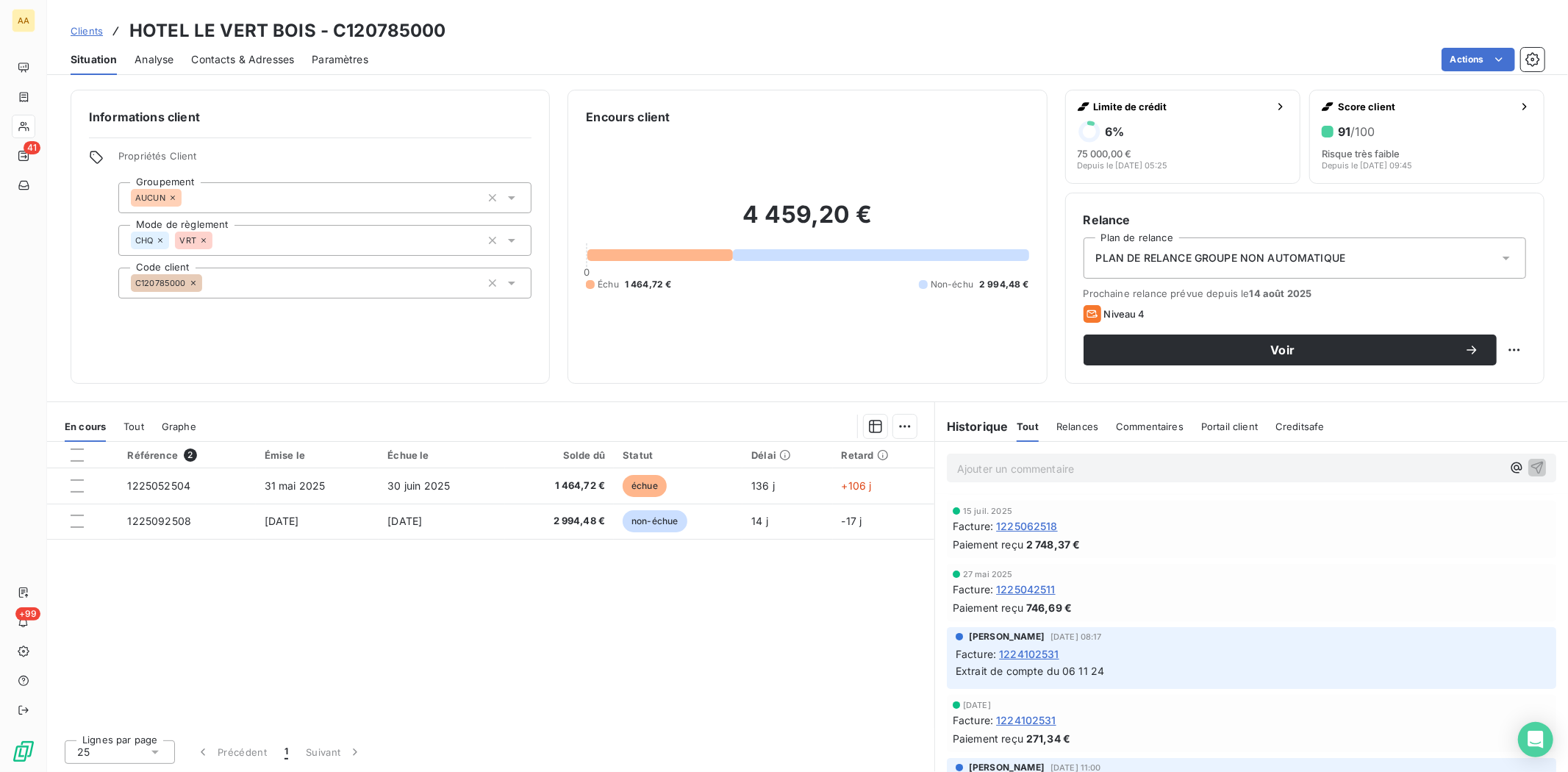
scroll to position [245, 0]
click at [263, 61] on span "Contacts & Adresses" at bounding box center [242, 59] width 103 height 15
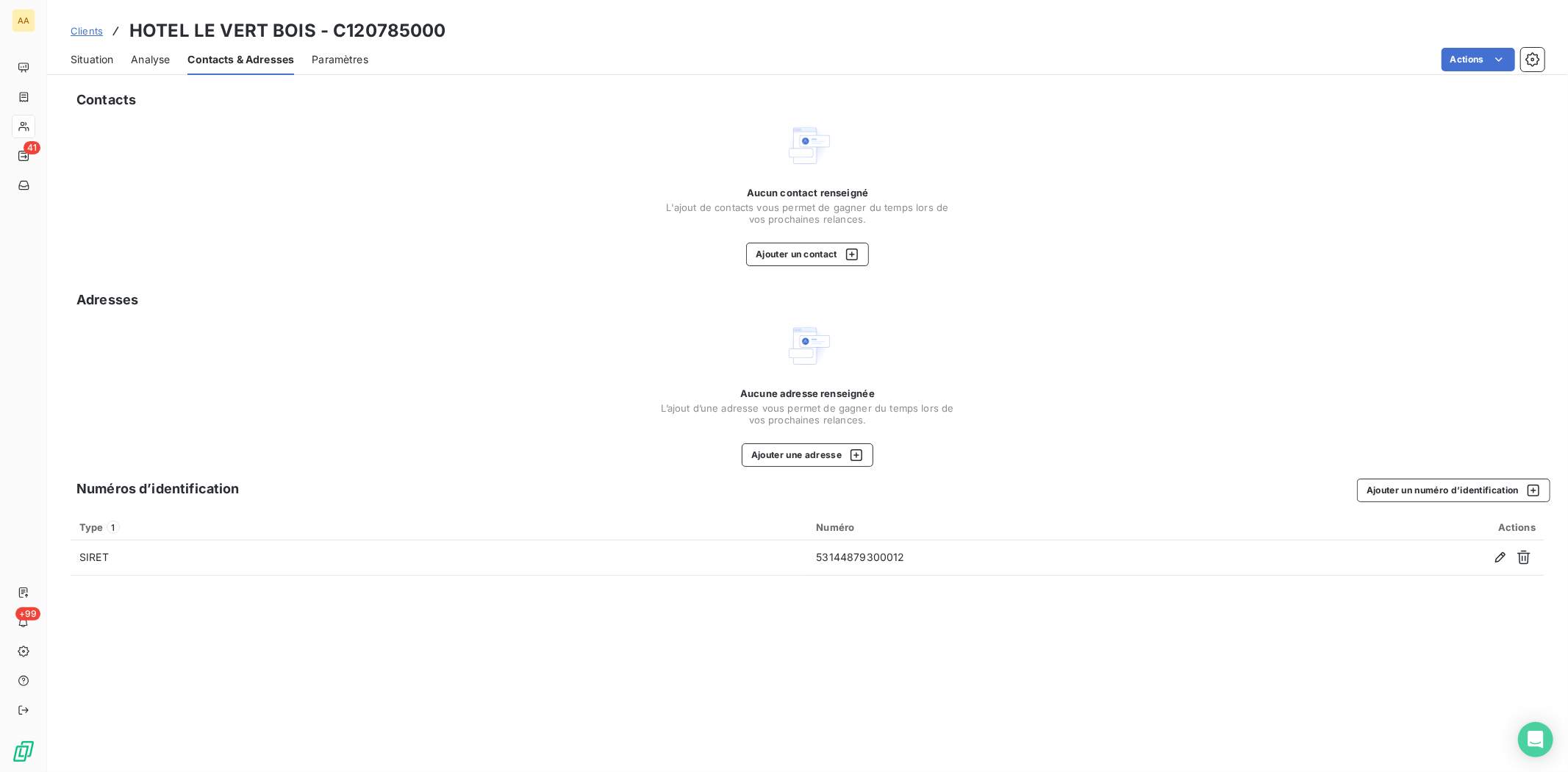
click at [101, 56] on span "Situation" at bounding box center [92, 59] width 43 height 15
